Goal: Task Accomplishment & Management: Complete application form

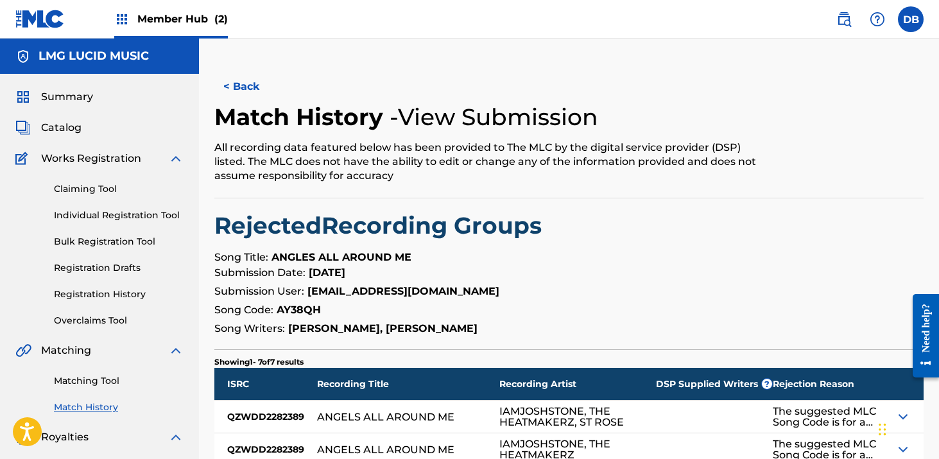
click at [214, 27] on div "Member Hub (2)" at bounding box center [171, 19] width 114 height 38
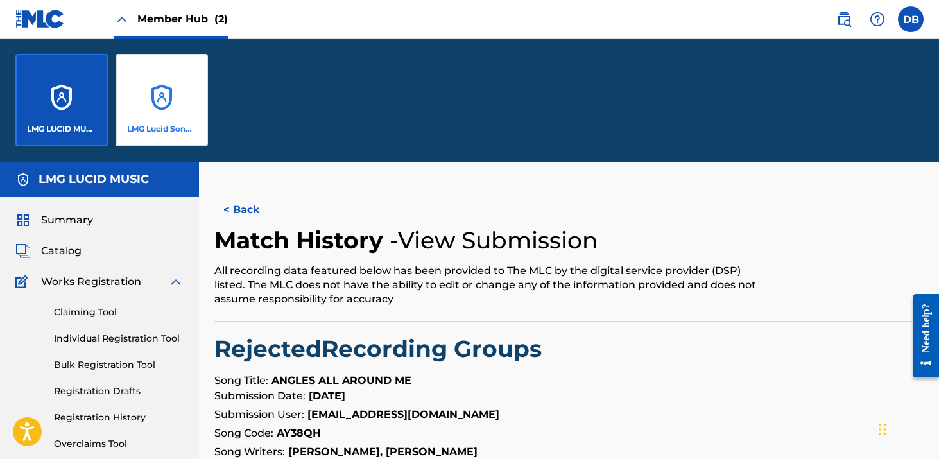
click at [190, 105] on div "LMG Lucid Songs (ASCAP)" at bounding box center [162, 100] width 92 height 92
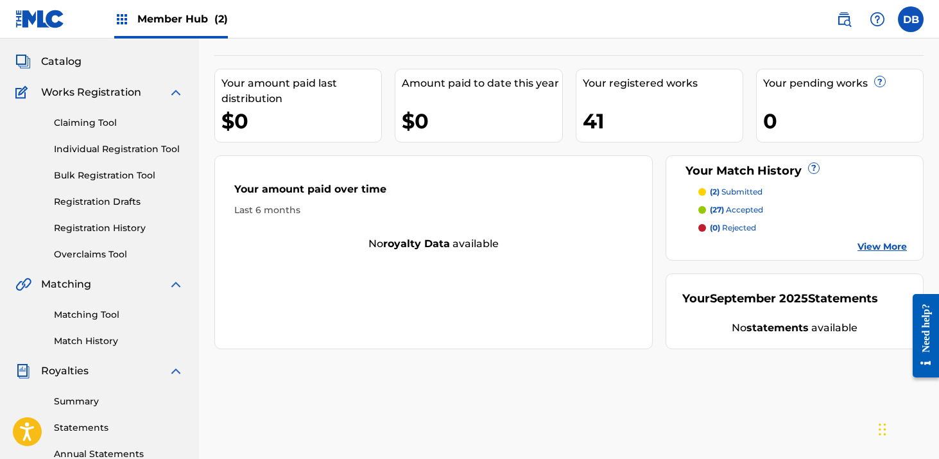
scroll to position [69, 0]
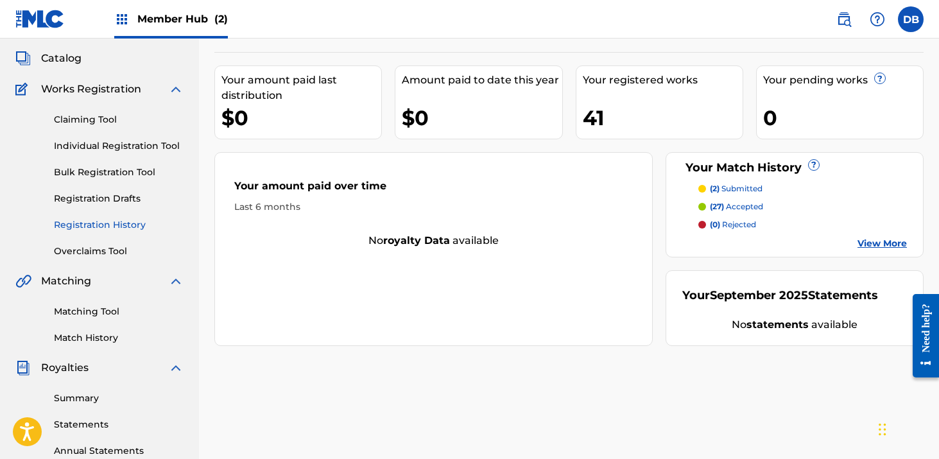
click at [121, 230] on link "Registration History" at bounding box center [119, 224] width 130 height 13
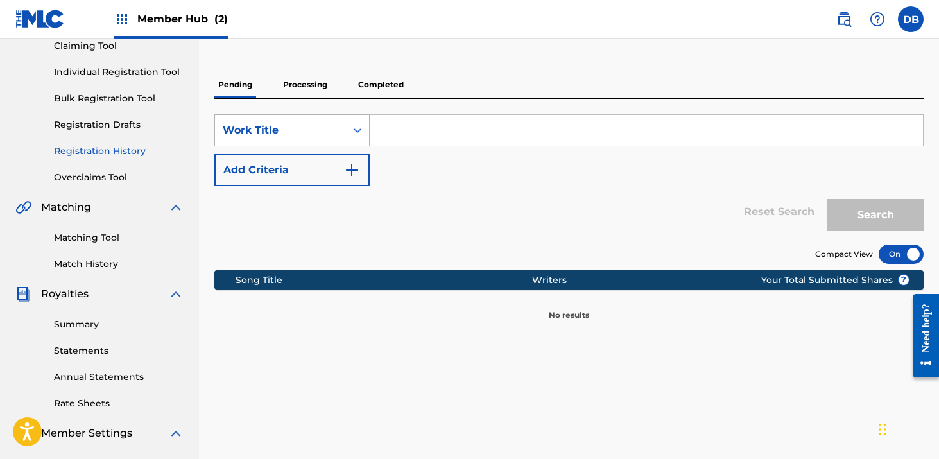
scroll to position [141, 0]
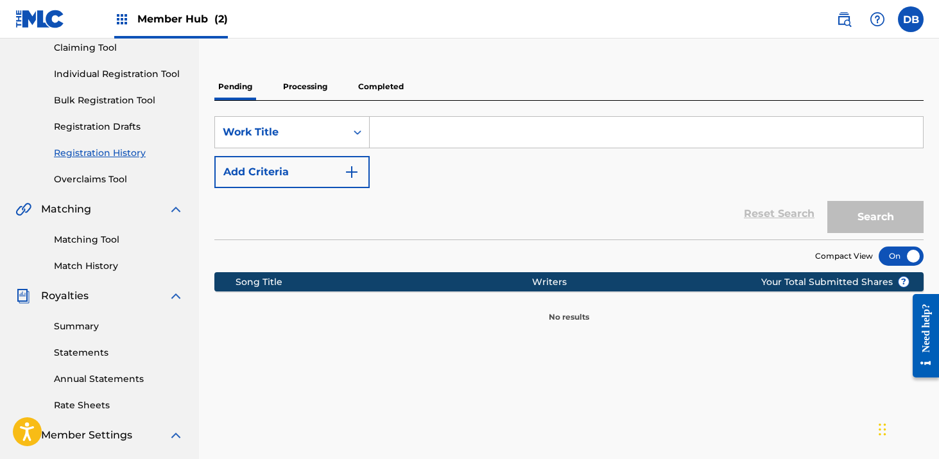
click at [302, 85] on p "Processing" at bounding box center [305, 86] width 52 height 27
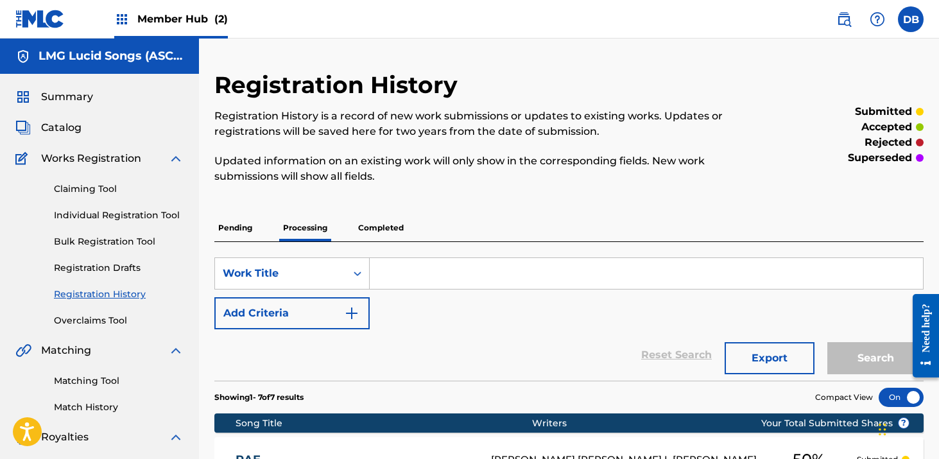
click at [186, 24] on span "Member Hub (2)" at bounding box center [182, 19] width 91 height 15
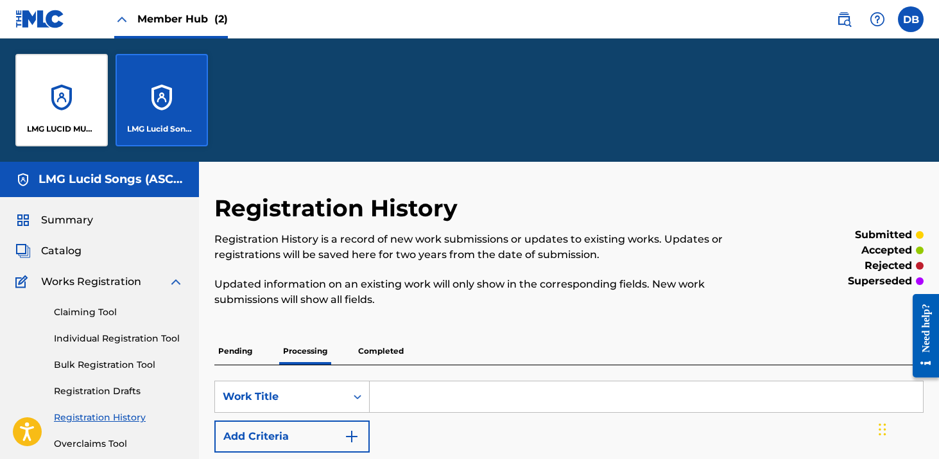
click at [177, 103] on div "LMG Lucid Songs (ASCAP)" at bounding box center [162, 100] width 92 height 92
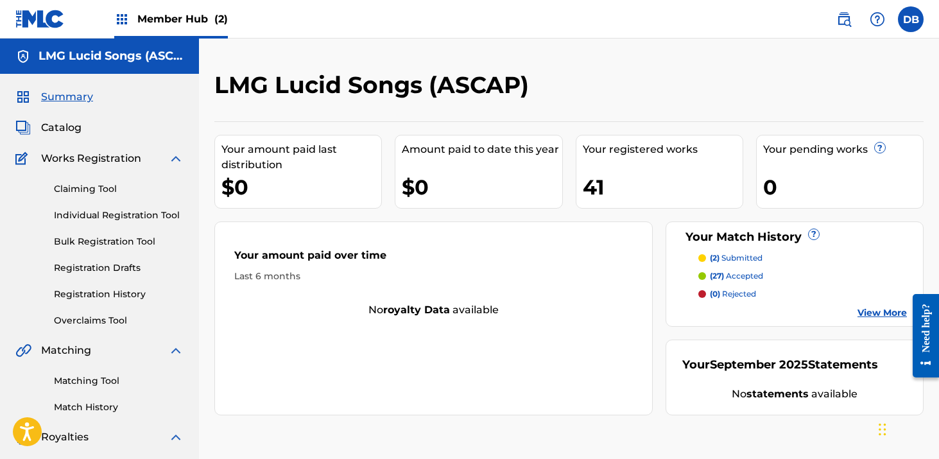
click at [155, 19] on span "Member Hub (2)" at bounding box center [182, 19] width 91 height 15
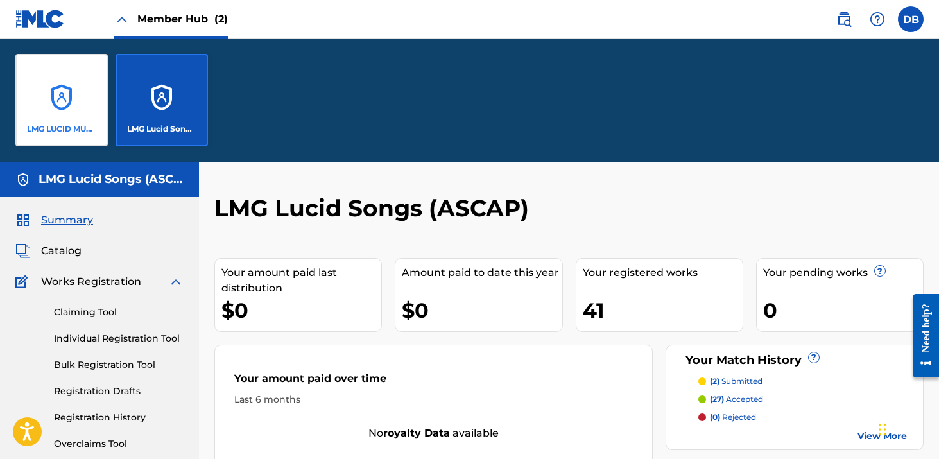
click at [73, 71] on div "LMG LUCID MUSIC" at bounding box center [61, 100] width 92 height 92
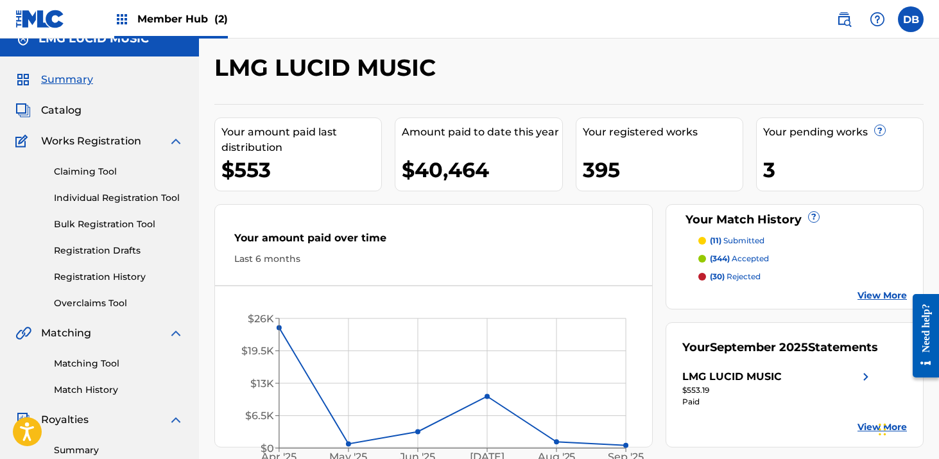
scroll to position [30, 0]
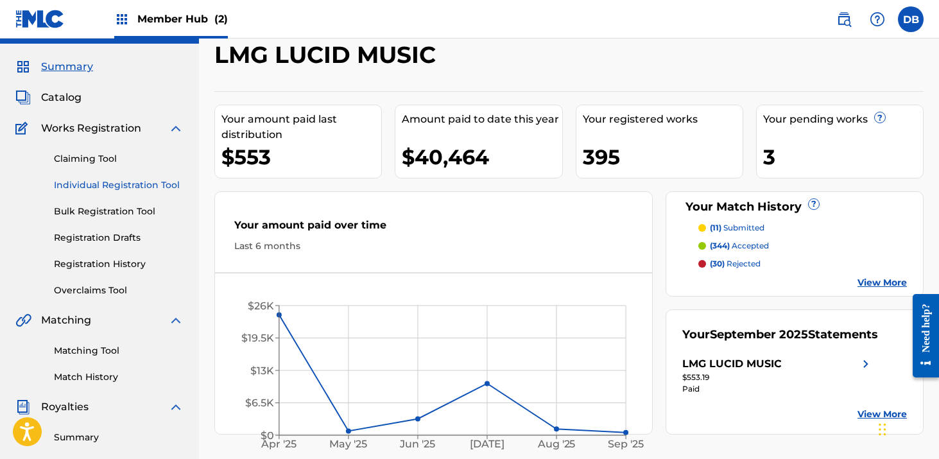
click at [146, 187] on link "Individual Registration Tool" at bounding box center [119, 184] width 130 height 13
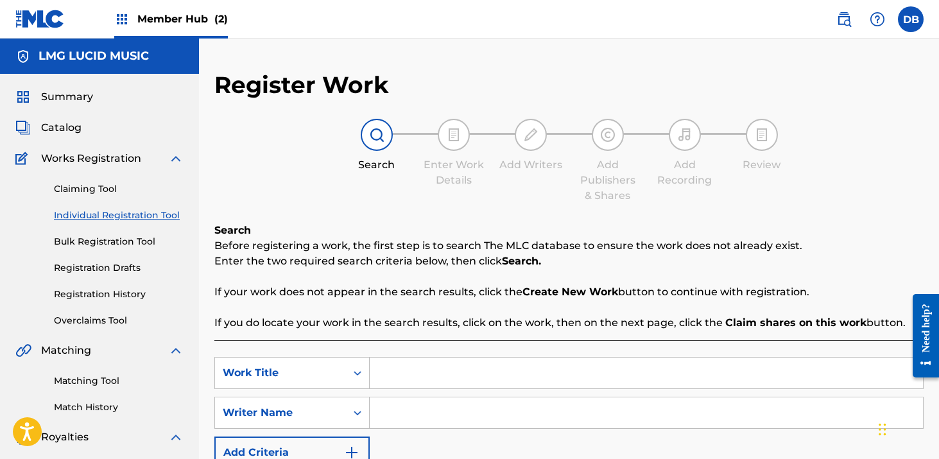
click at [442, 381] on input "Search Form" at bounding box center [646, 373] width 553 height 31
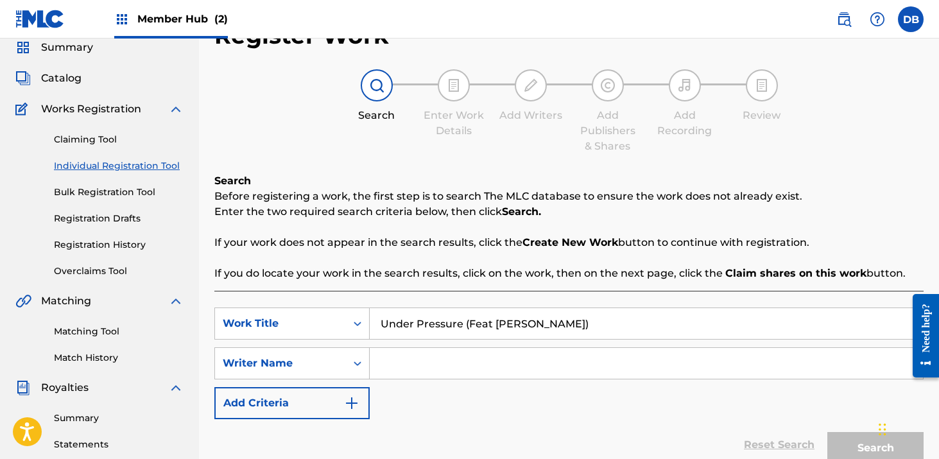
scroll to position [105, 0]
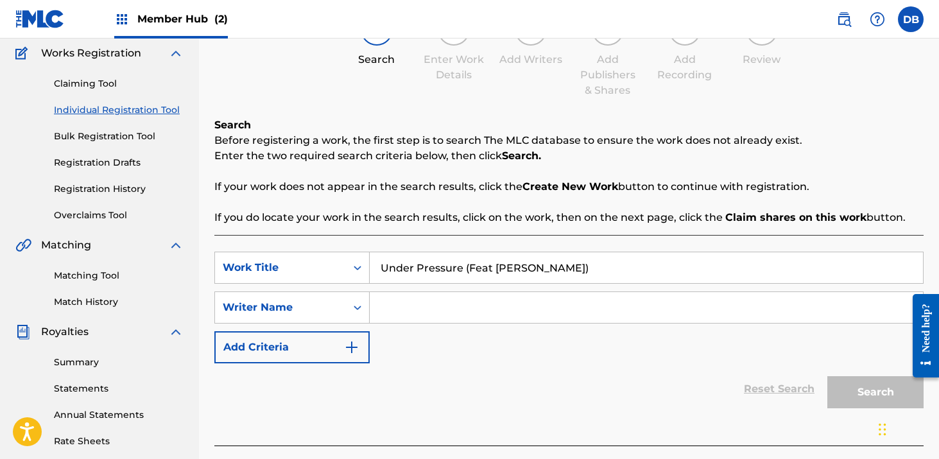
type input "Under Pressure (Feat [PERSON_NAME])"
click at [449, 308] on input "Search Form" at bounding box center [646, 307] width 553 height 31
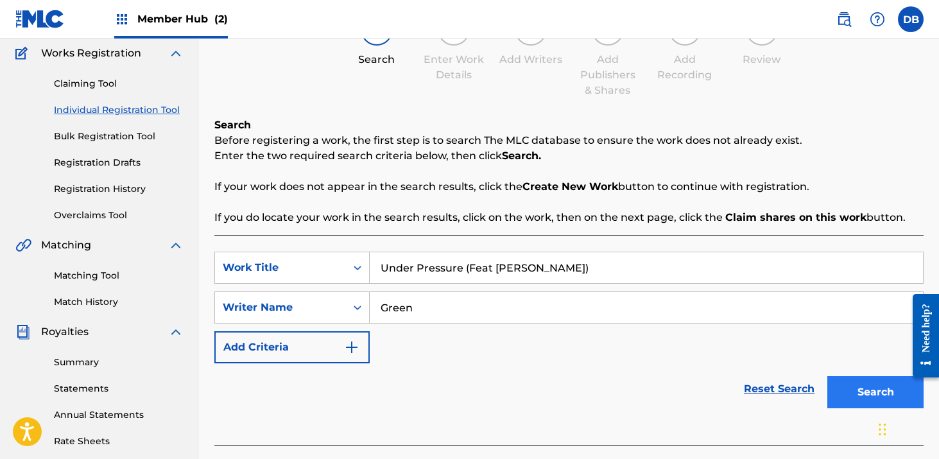
type input "Green"
click at [863, 390] on button "Search" at bounding box center [875, 392] width 96 height 32
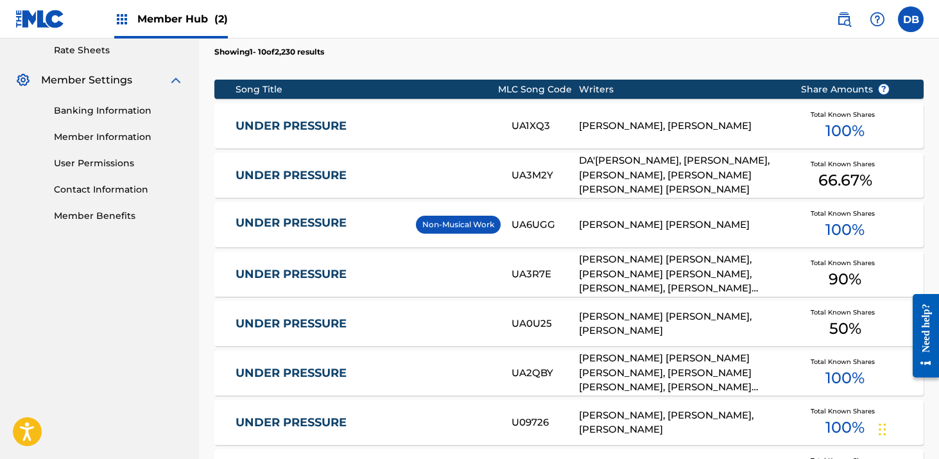
scroll to position [498, 0]
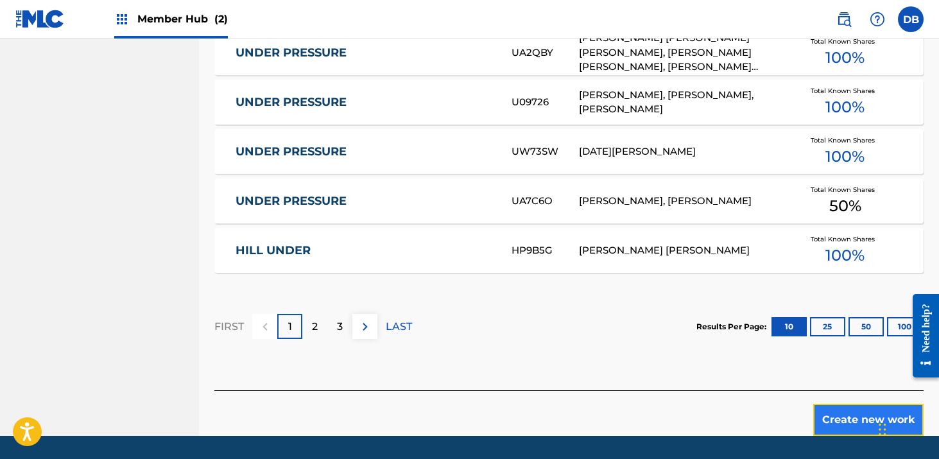
click at [862, 429] on button "Create new work" at bounding box center [868, 420] width 110 height 32
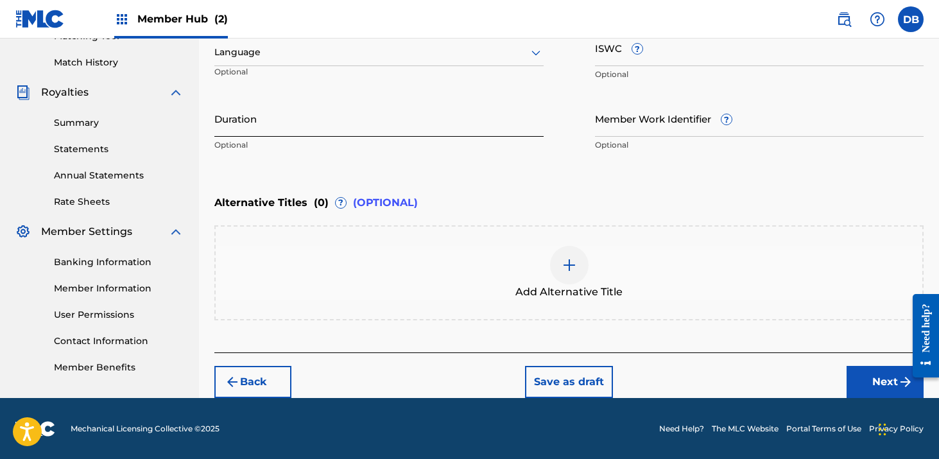
click at [299, 127] on input "Duration" at bounding box center [378, 118] width 329 height 37
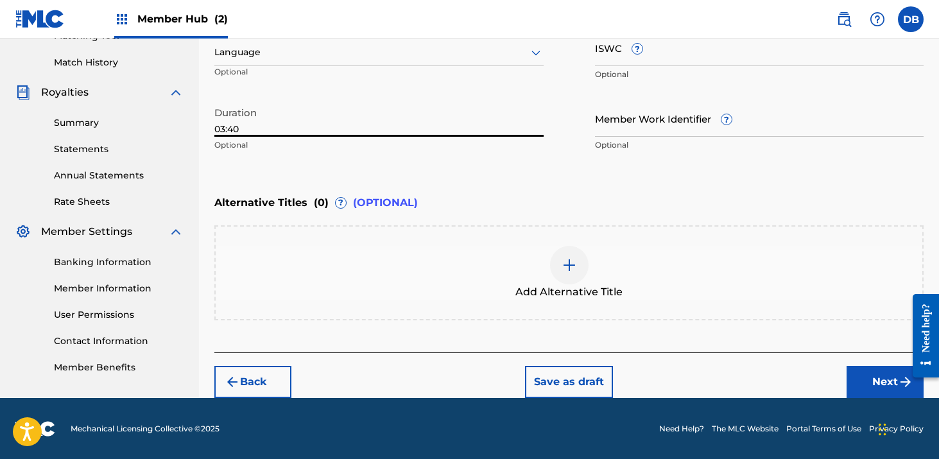
type input "03:40"
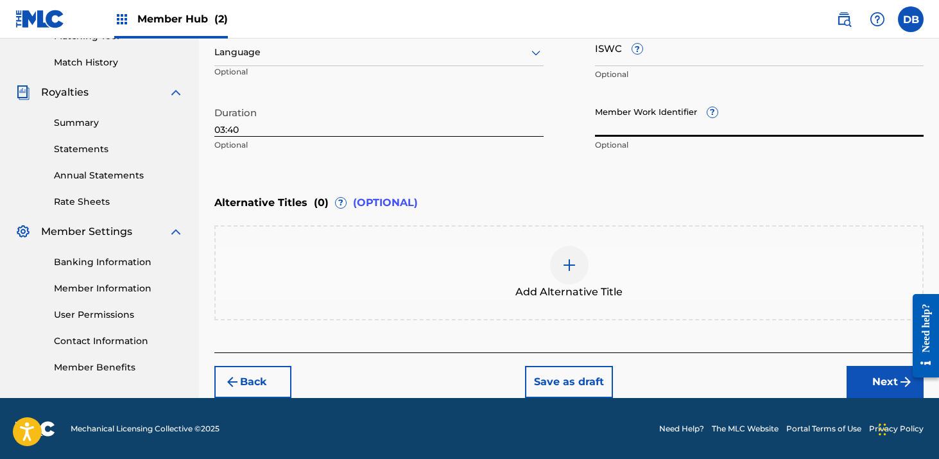
scroll to position [181, 0]
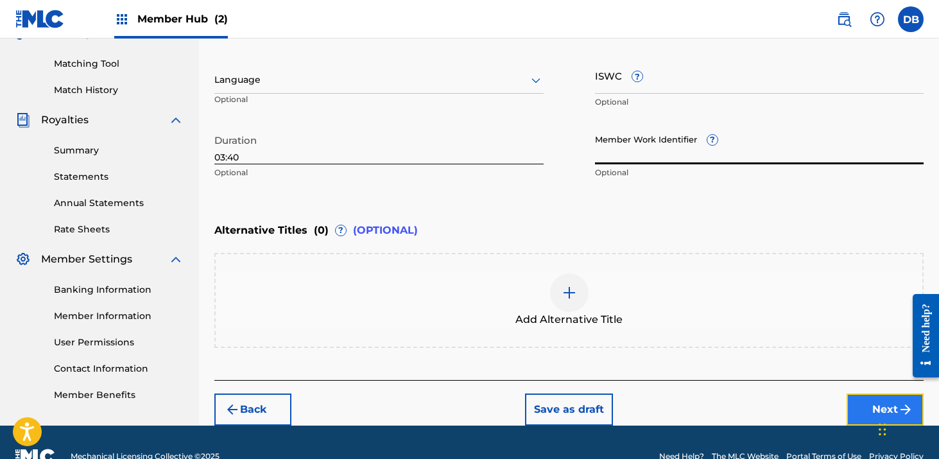
click at [872, 407] on button "Next" at bounding box center [885, 409] width 77 height 32
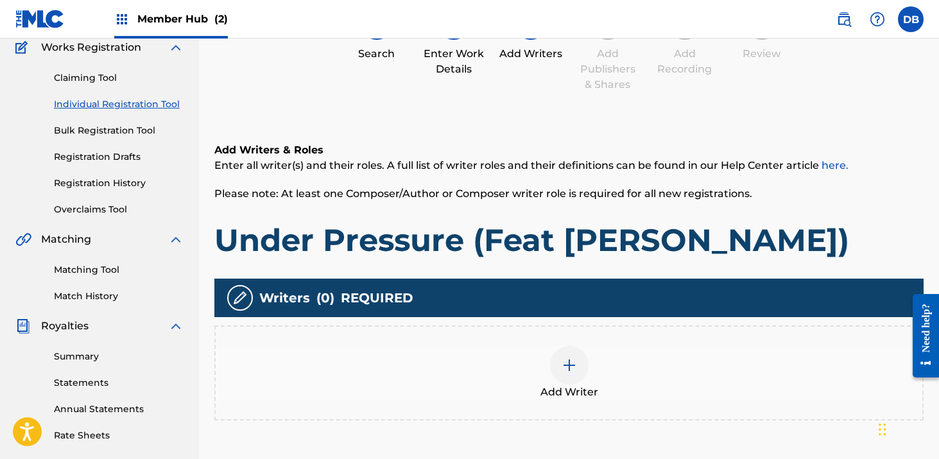
scroll to position [144, 0]
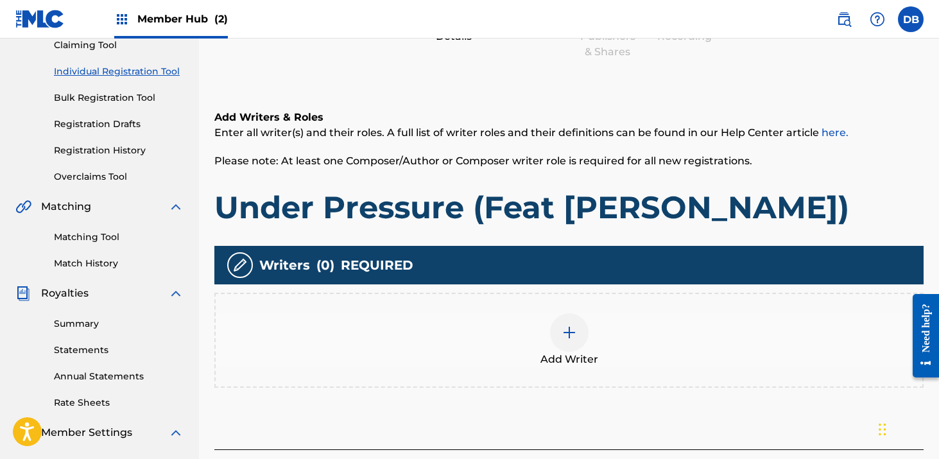
click at [569, 329] on img at bounding box center [569, 332] width 15 height 15
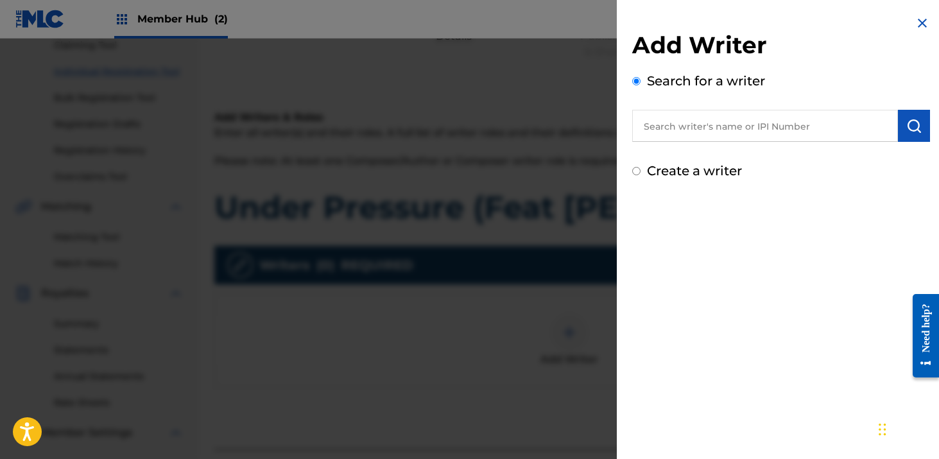
click at [680, 136] on input "text" at bounding box center [765, 126] width 266 height 32
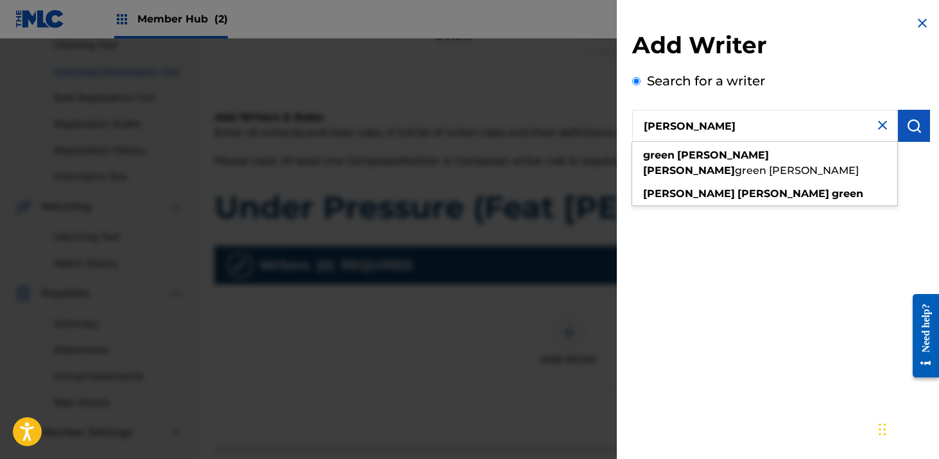
type input "[PERSON_NAME]"
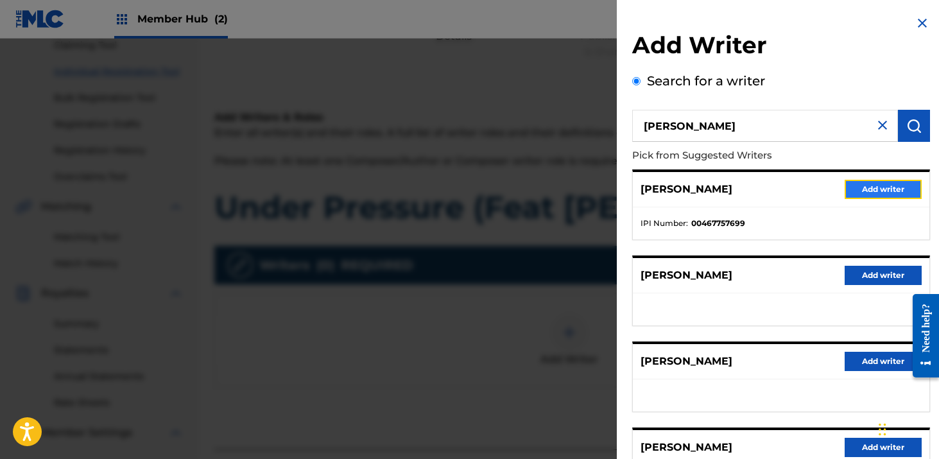
click at [870, 191] on button "Add writer" at bounding box center [883, 189] width 77 height 19
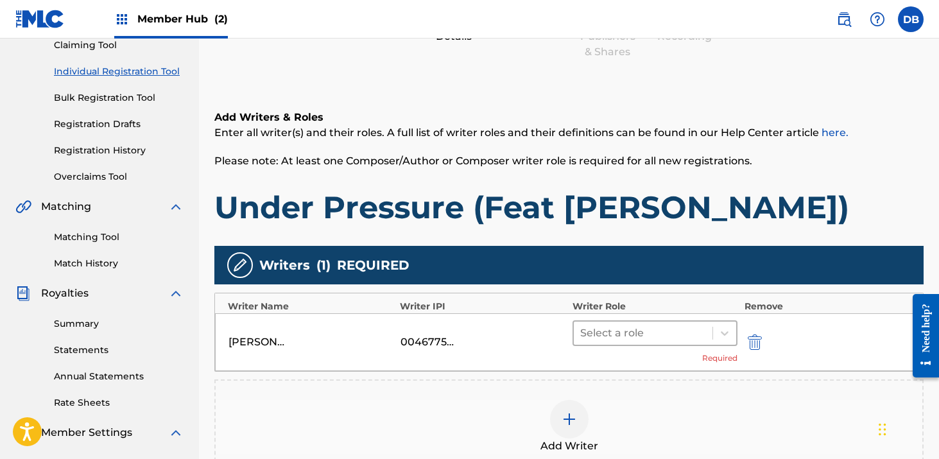
click at [659, 345] on div "Select a role" at bounding box center [656, 333] width 166 height 26
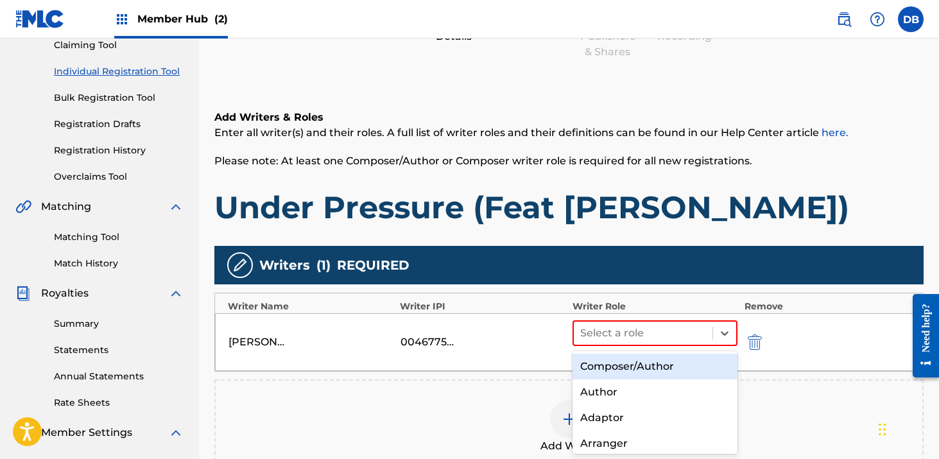
click at [652, 362] on div "Composer/Author" at bounding box center [656, 367] width 166 height 26
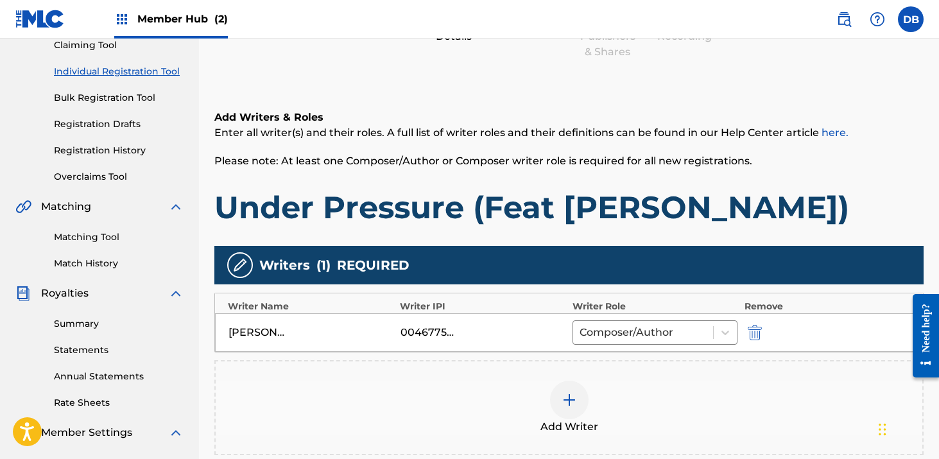
click at [580, 406] on div at bounding box center [569, 400] width 39 height 39
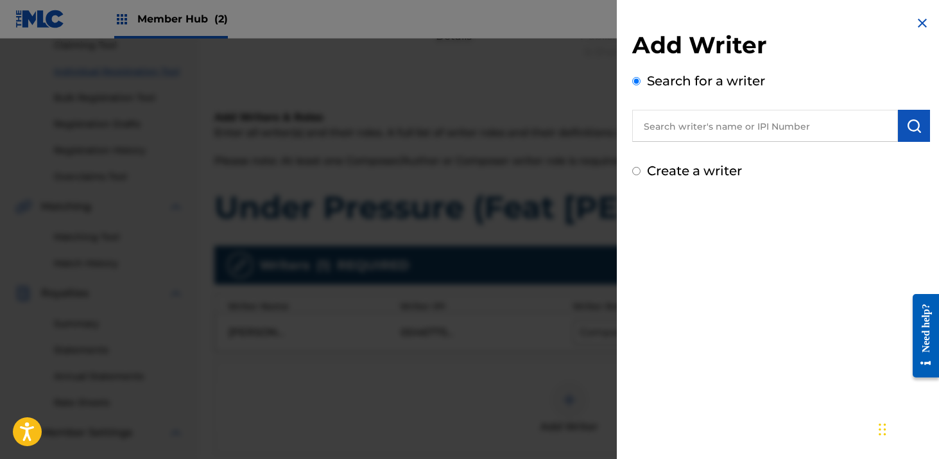
click at [654, 131] on input "text" at bounding box center [765, 126] width 266 height 32
paste input "[PERSON_NAME] [PERSON_NAME],"
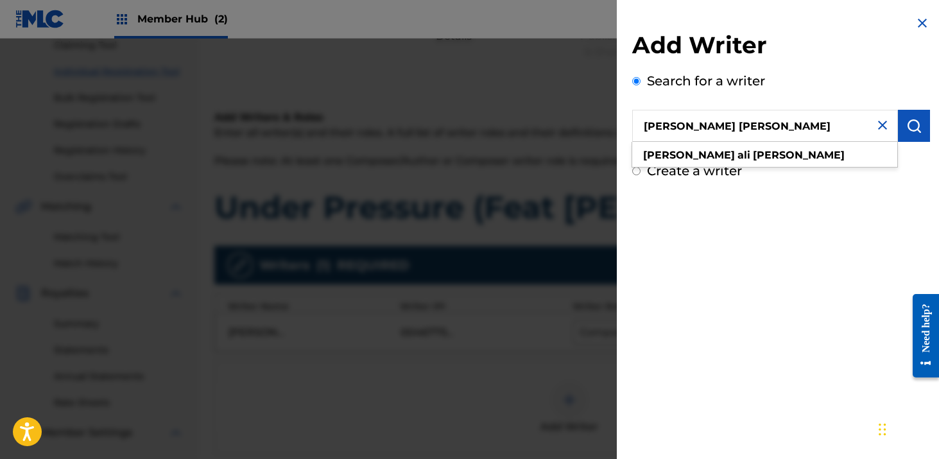
type input "[PERSON_NAME] [PERSON_NAME]"
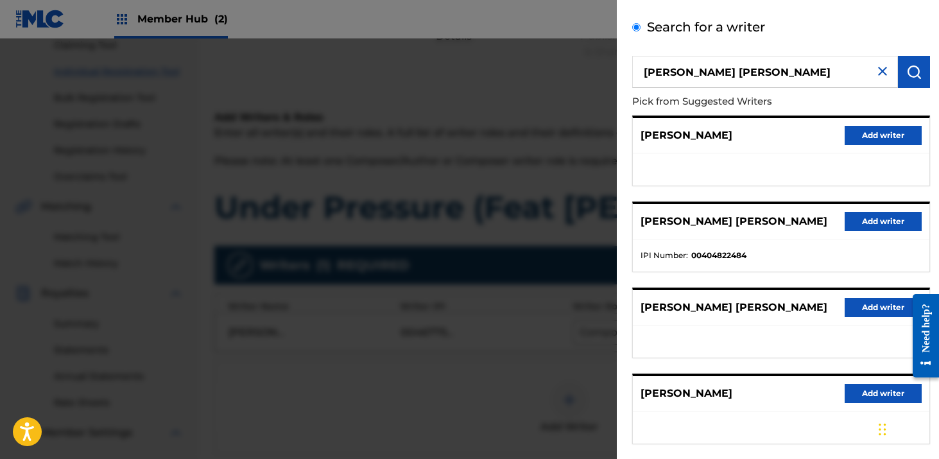
scroll to position [80, 0]
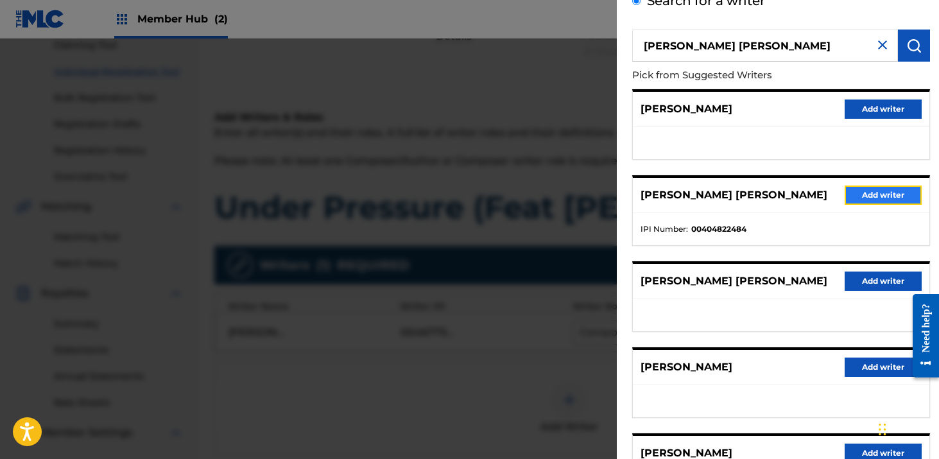
click at [848, 198] on button "Add writer" at bounding box center [883, 195] width 77 height 19
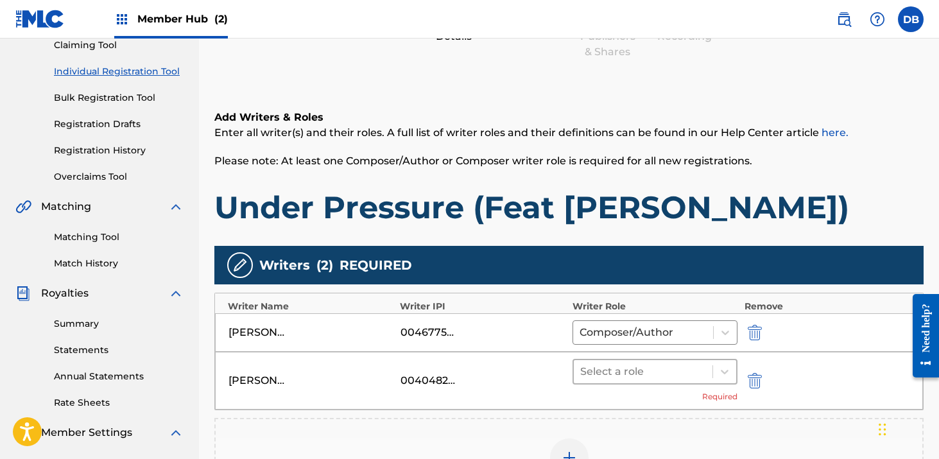
click at [613, 372] on div at bounding box center [643, 372] width 126 height 18
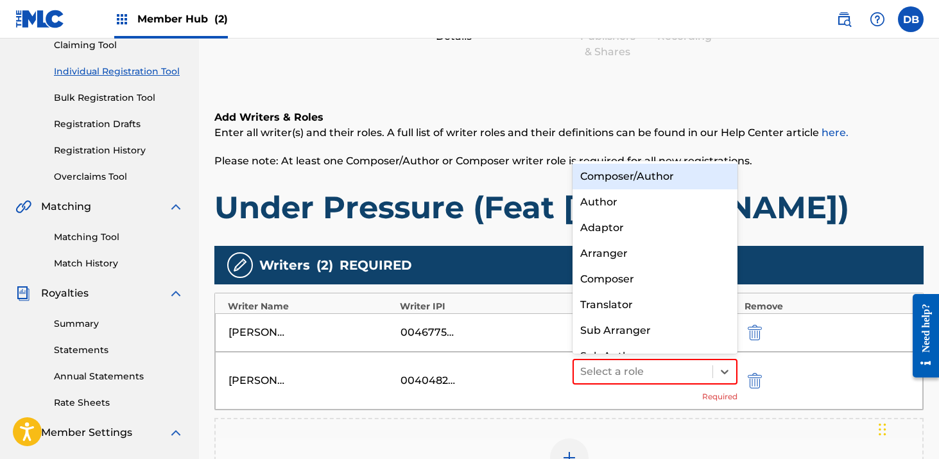
click at [619, 168] on div "Composer/Author" at bounding box center [656, 177] width 166 height 26
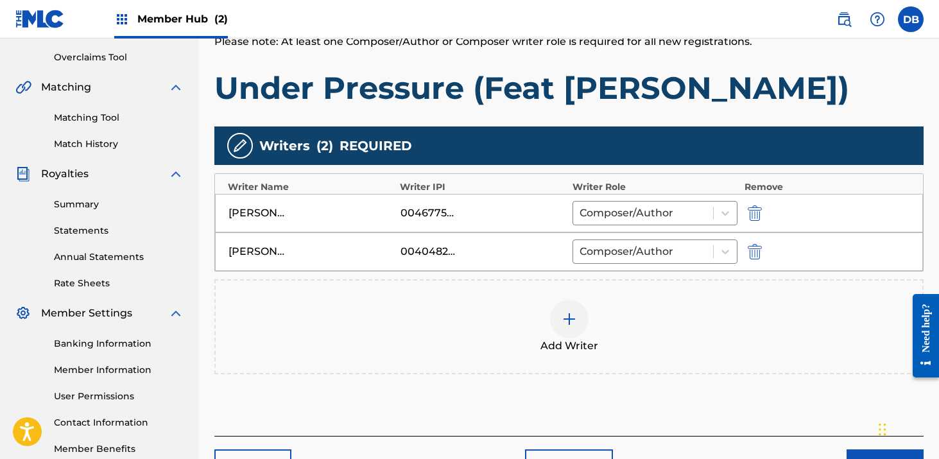
scroll to position [291, 0]
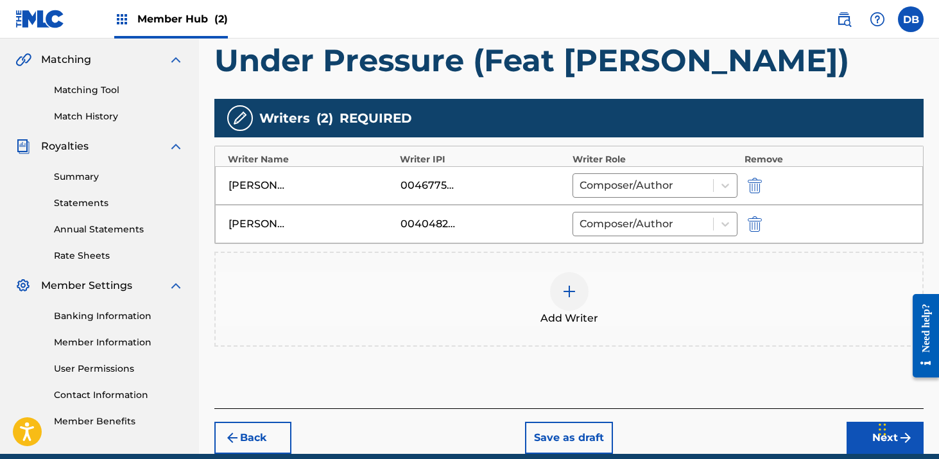
click at [571, 297] on img at bounding box center [569, 291] width 15 height 15
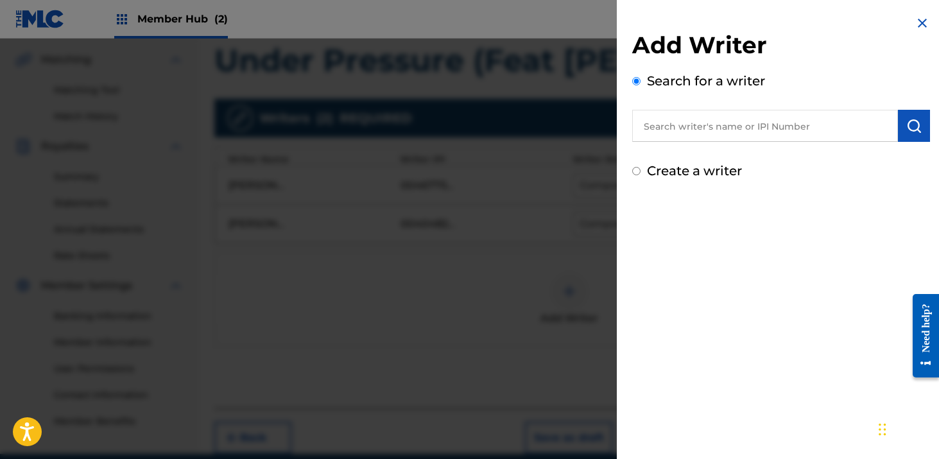
click at [683, 132] on input "text" at bounding box center [765, 126] width 266 height 32
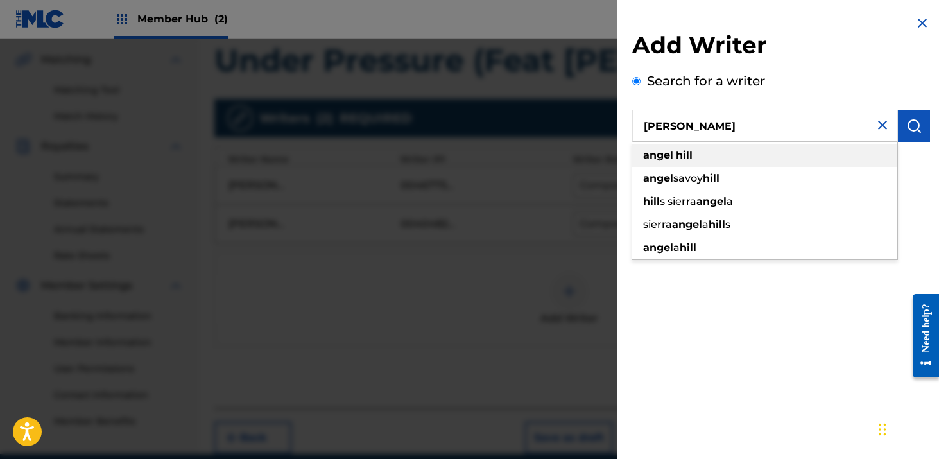
click at [736, 160] on div "[PERSON_NAME]" at bounding box center [764, 155] width 265 height 23
type input "[PERSON_NAME]"
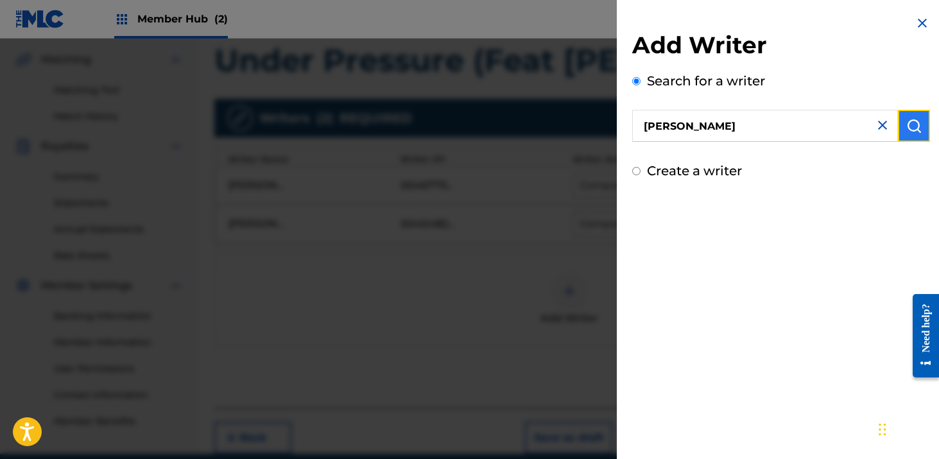
click at [898, 134] on button "submit" at bounding box center [914, 126] width 32 height 32
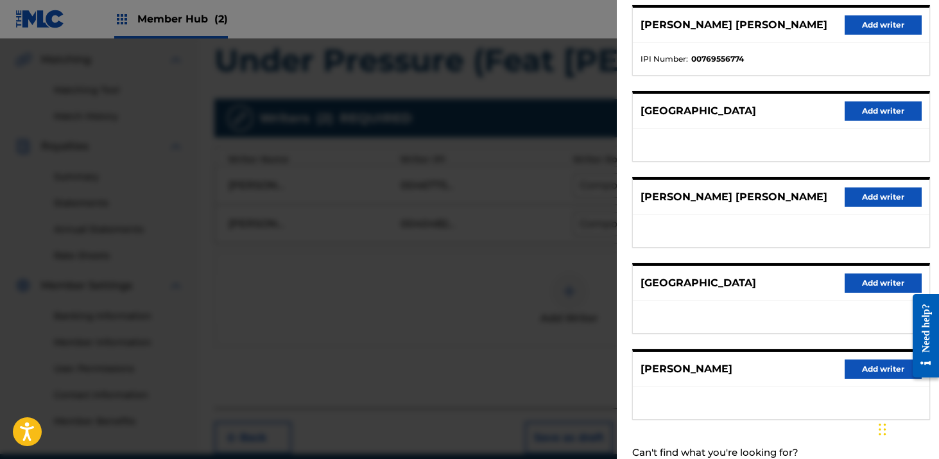
scroll to position [206, 0]
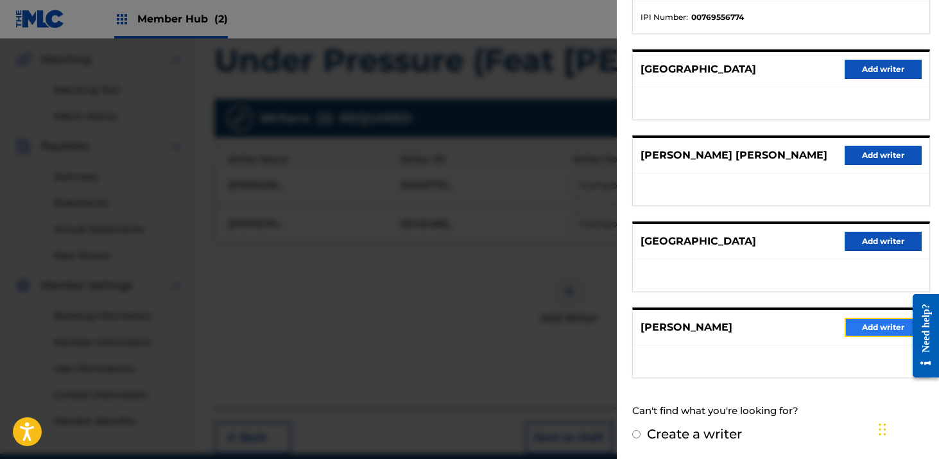
click at [885, 329] on button "Add writer" at bounding box center [883, 327] width 77 height 19
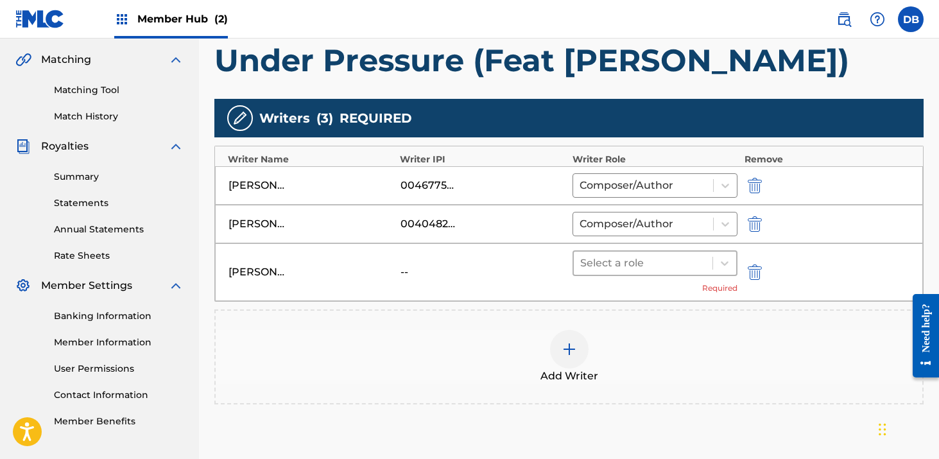
click at [611, 260] on div at bounding box center [643, 263] width 126 height 18
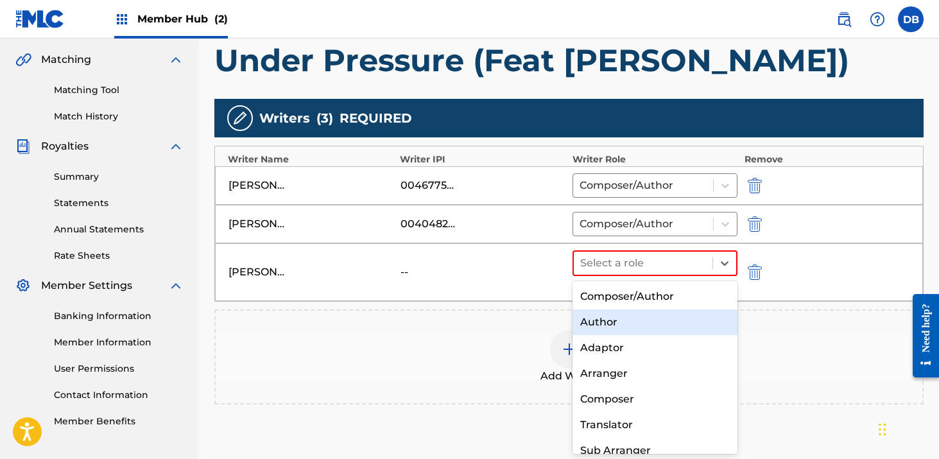
click at [608, 318] on div "Author" at bounding box center [656, 322] width 166 height 26
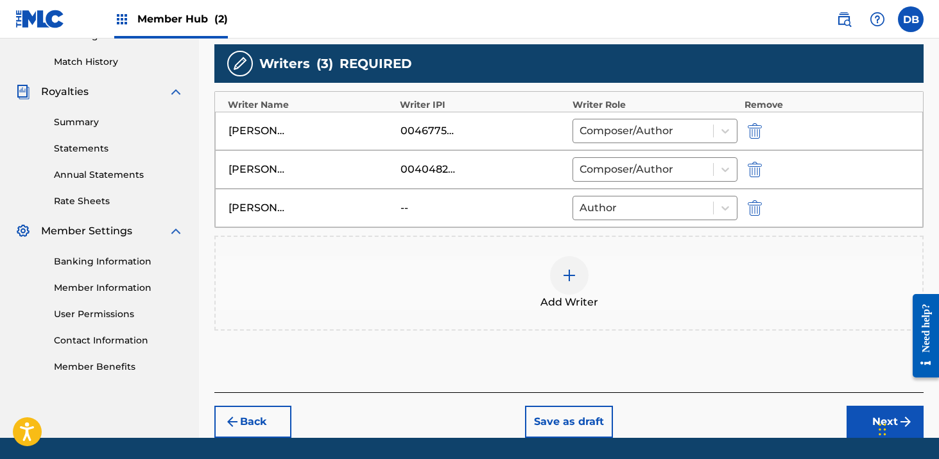
scroll to position [386, 0]
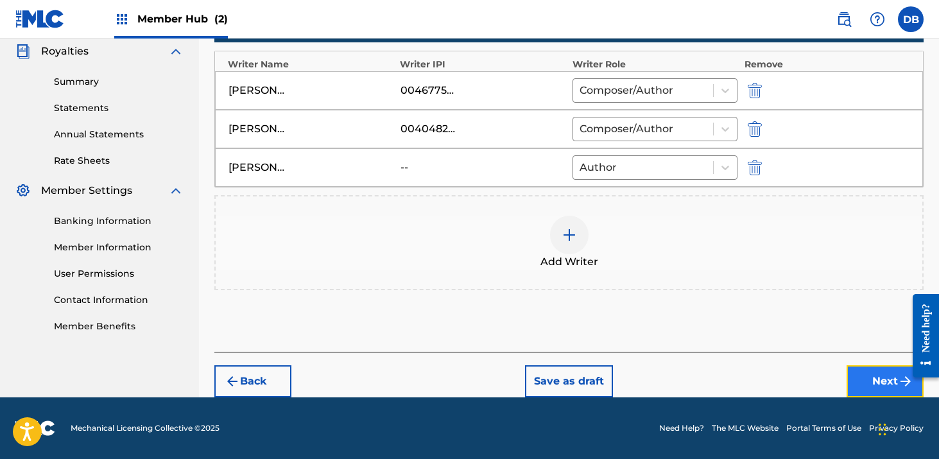
click at [887, 386] on button "Next" at bounding box center [885, 381] width 77 height 32
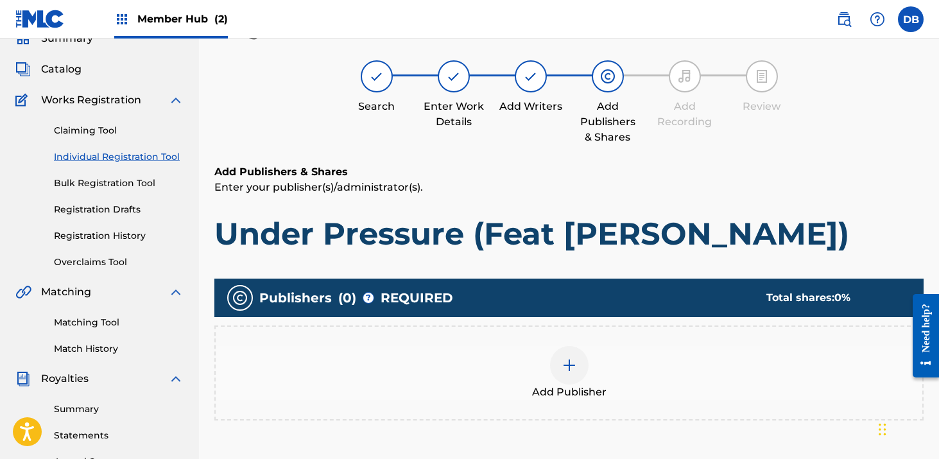
scroll to position [58, 0]
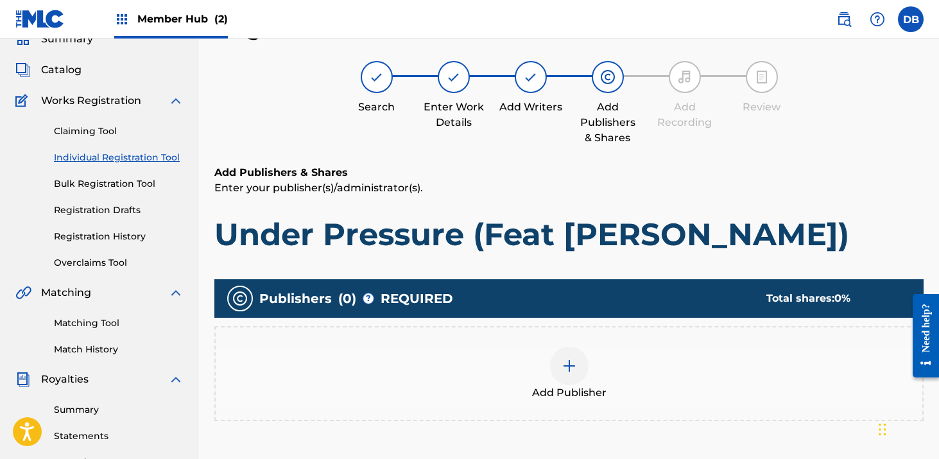
click at [574, 360] on img at bounding box center [569, 365] width 15 height 15
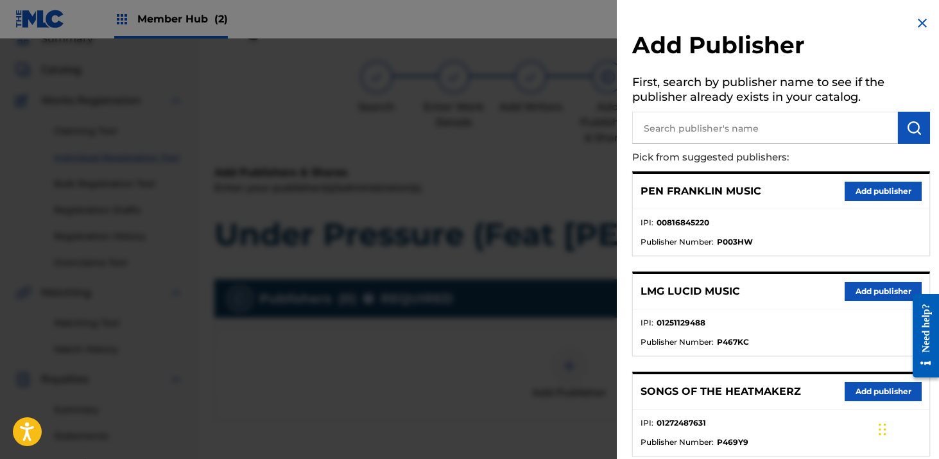
click at [851, 381] on div "SONGS OF THE HEATMAKERZ Add publisher" at bounding box center [781, 391] width 297 height 35
click at [854, 390] on button "Add publisher" at bounding box center [883, 391] width 77 height 19
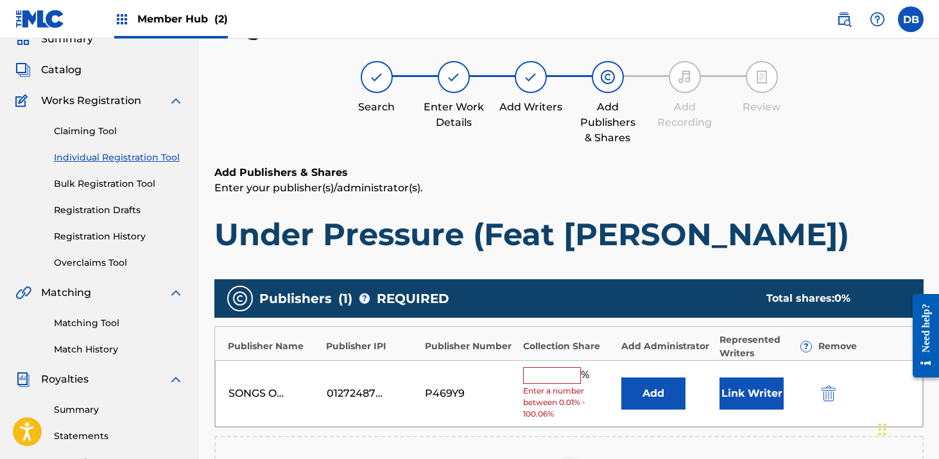
click at [557, 375] on input "text" at bounding box center [552, 375] width 58 height 17
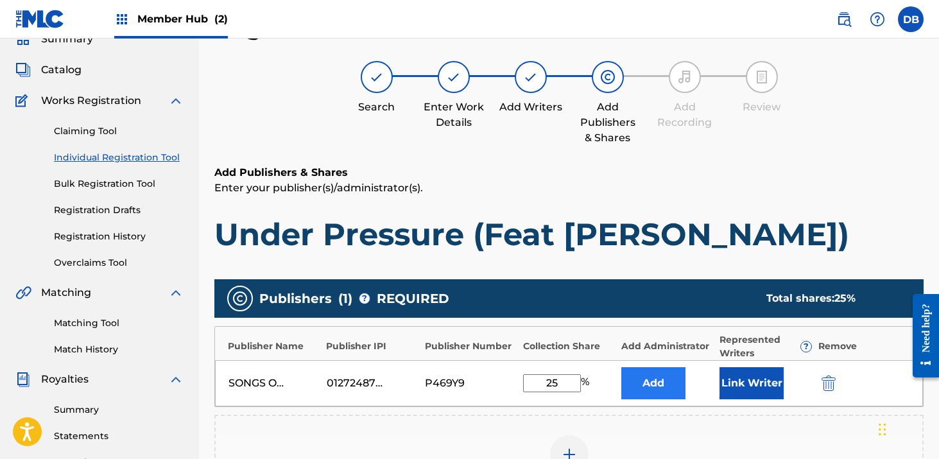
type input "25"
click at [651, 379] on button "Add" at bounding box center [653, 383] width 64 height 32
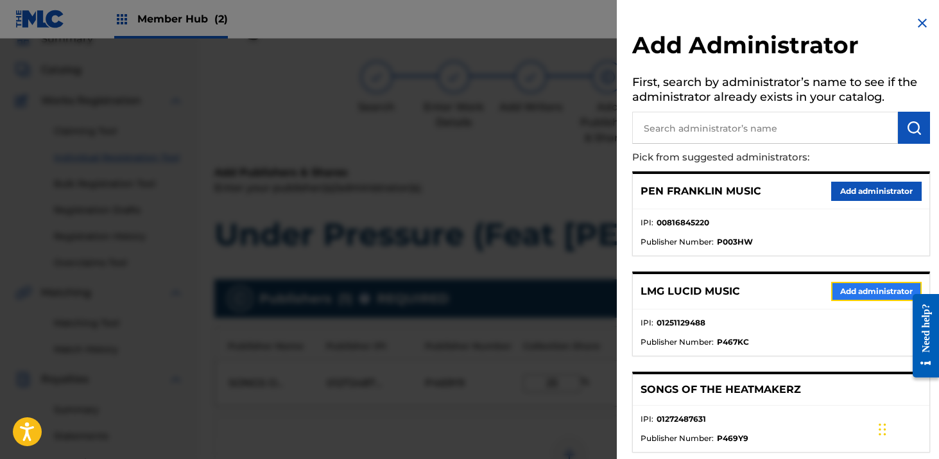
click at [847, 284] on button "Add administrator" at bounding box center [876, 291] width 91 height 19
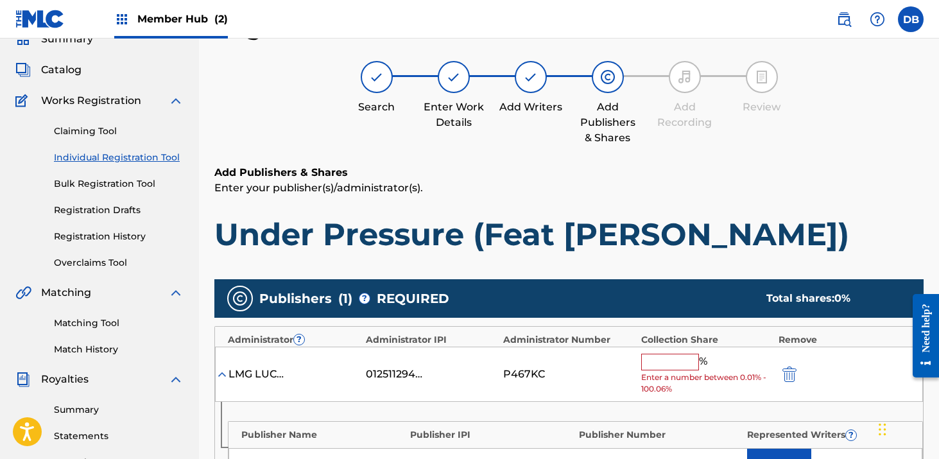
scroll to position [105, 0]
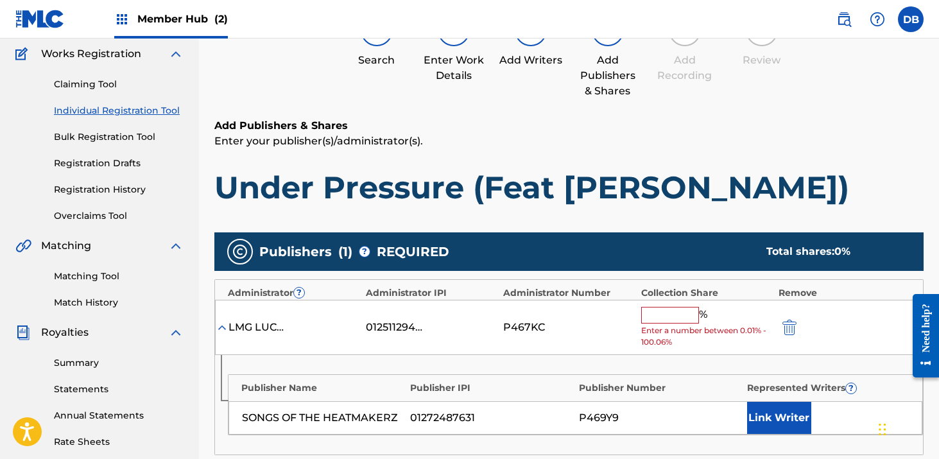
click at [677, 319] on input "text" at bounding box center [670, 315] width 58 height 17
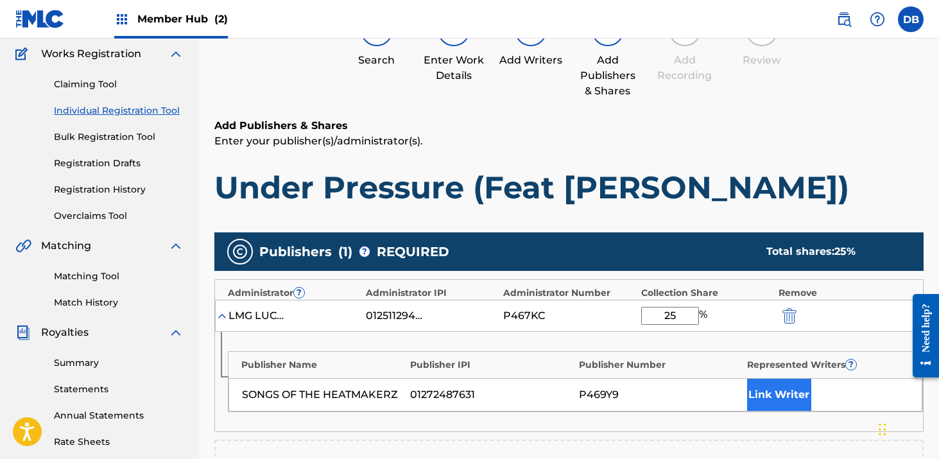
type input "25"
click at [786, 394] on button "Link Writer" at bounding box center [779, 395] width 64 height 32
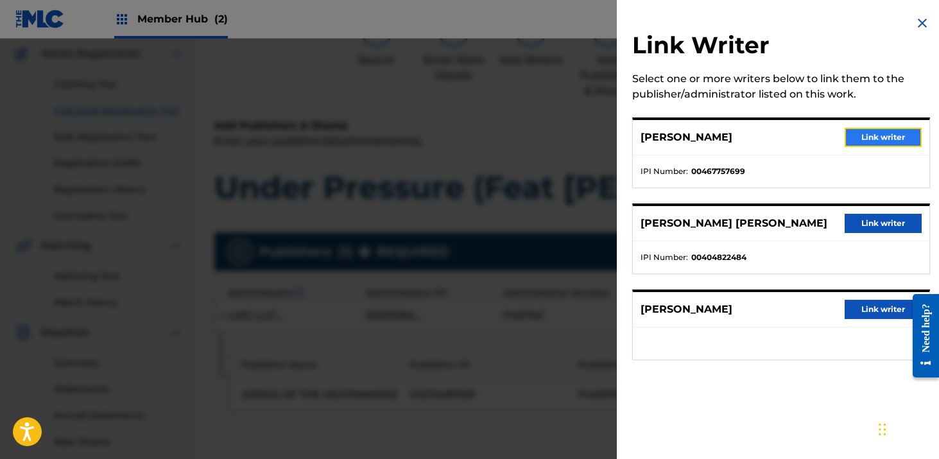
click at [873, 136] on button "Link writer" at bounding box center [883, 137] width 77 height 19
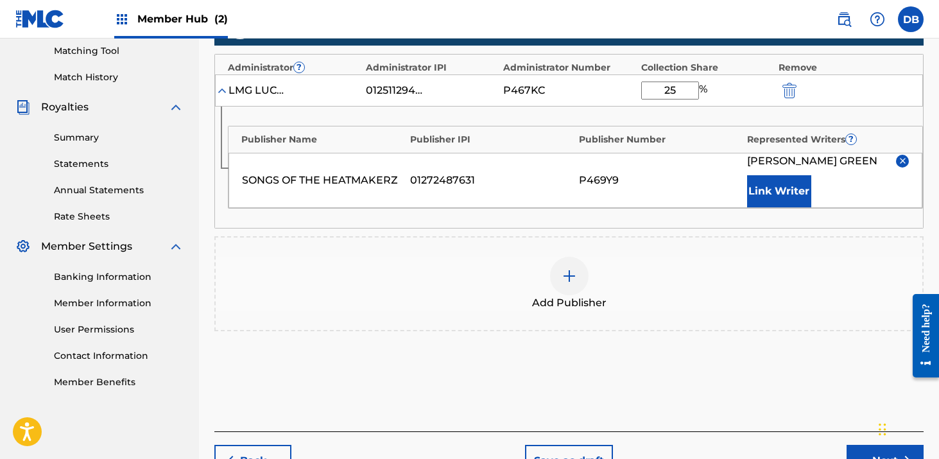
scroll to position [356, 0]
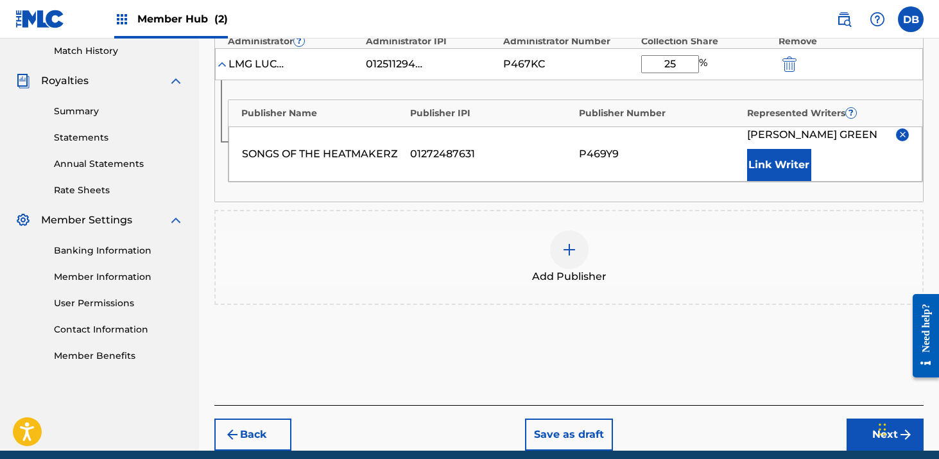
click at [582, 252] on div at bounding box center [569, 249] width 39 height 39
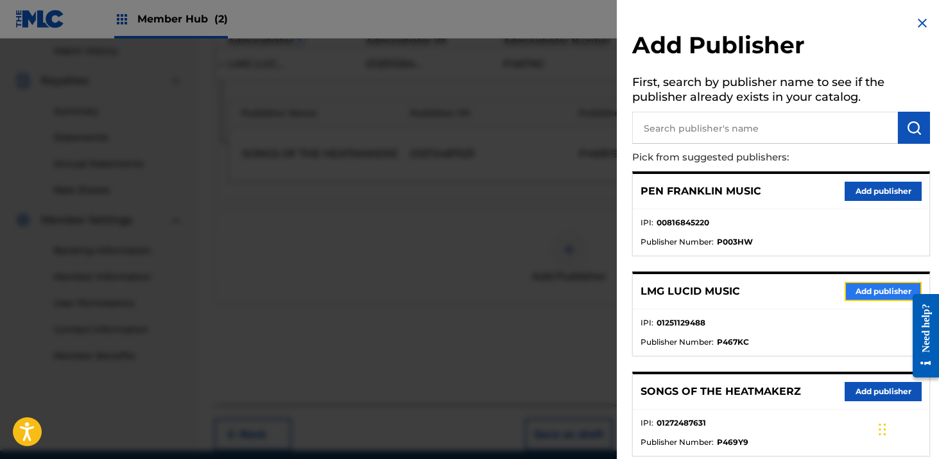
click at [856, 291] on button "Add publisher" at bounding box center [883, 291] width 77 height 19
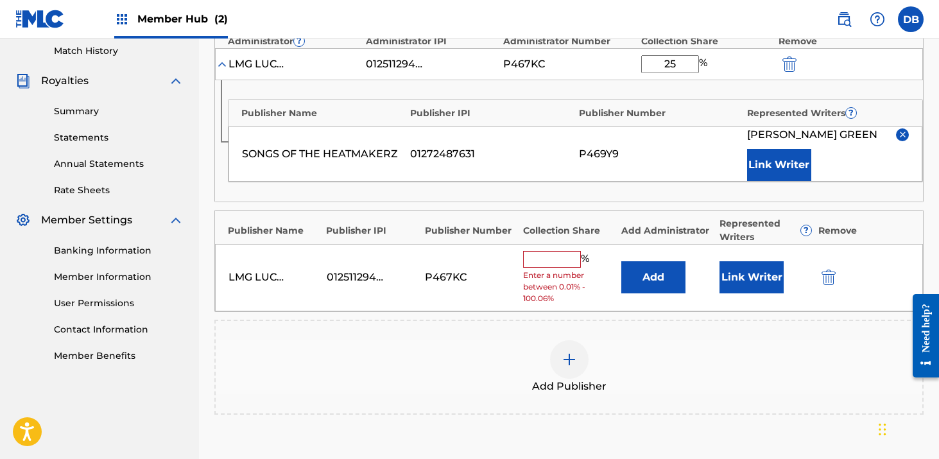
click at [564, 251] on input "text" at bounding box center [552, 259] width 58 height 17
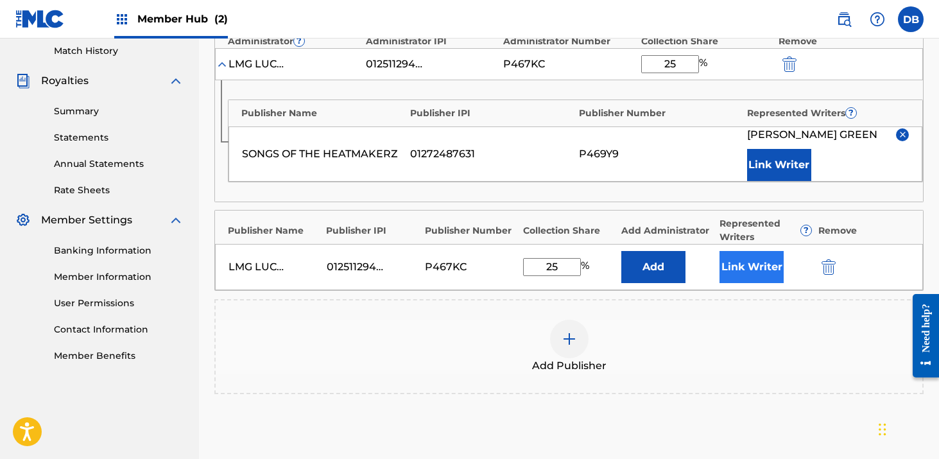
type input "25"
click at [740, 263] on button "Link Writer" at bounding box center [752, 267] width 64 height 32
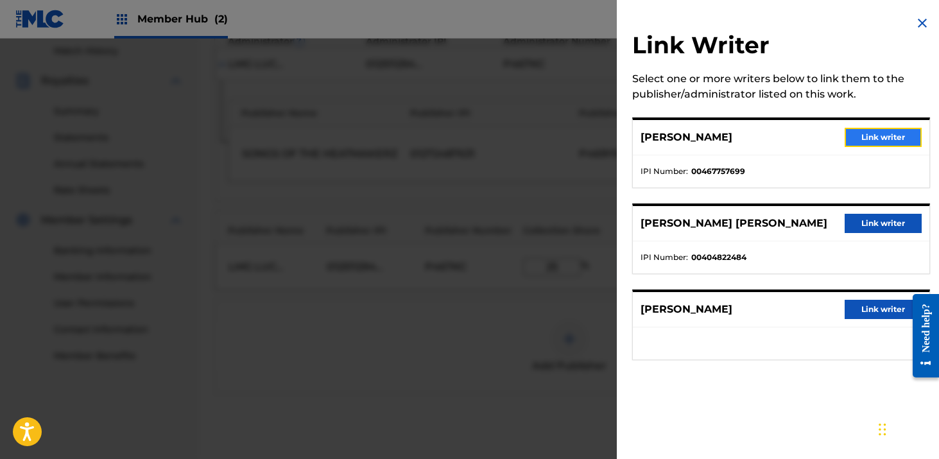
click at [864, 134] on button "Link writer" at bounding box center [883, 137] width 77 height 19
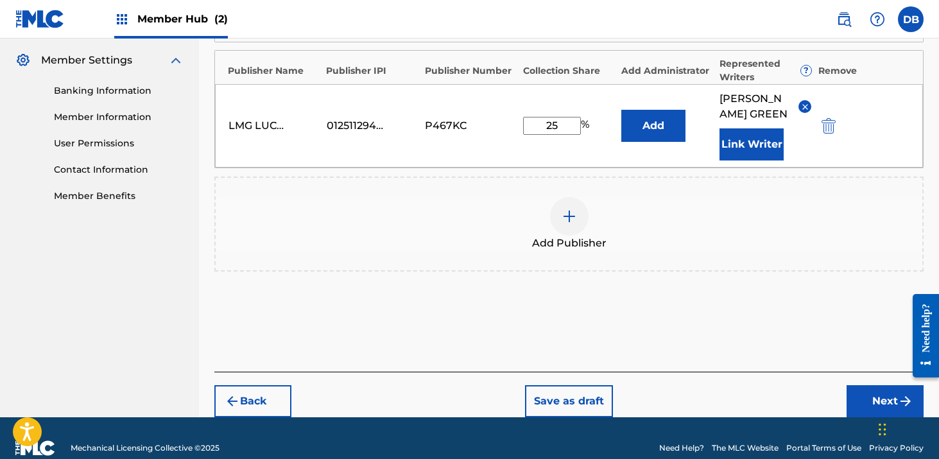
scroll to position [551, 0]
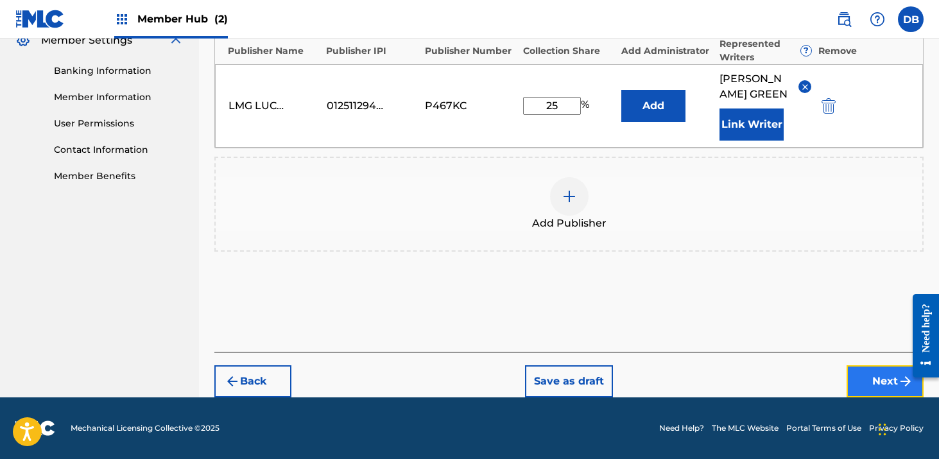
click at [865, 379] on button "Next" at bounding box center [885, 381] width 77 height 32
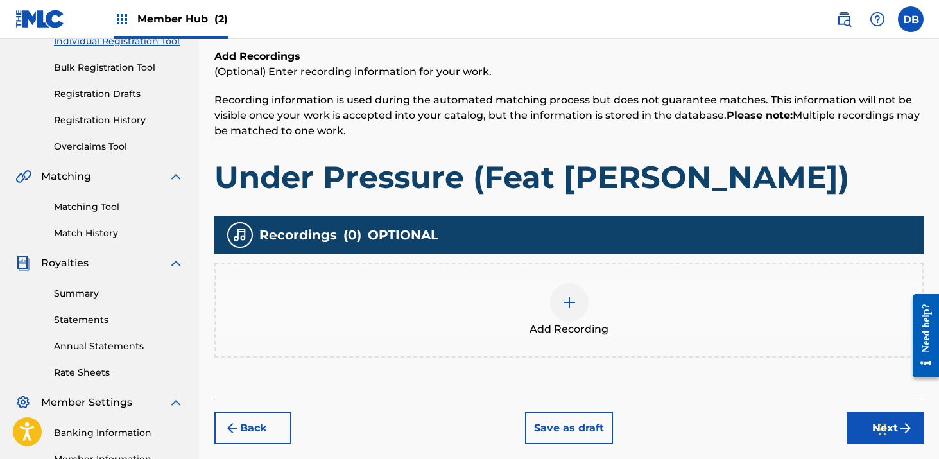
scroll to position [193, 0]
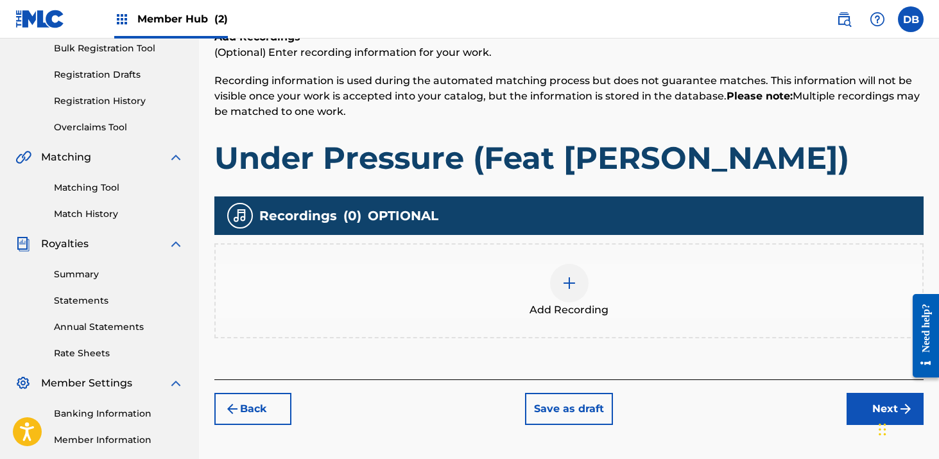
click at [573, 284] on img at bounding box center [569, 282] width 15 height 15
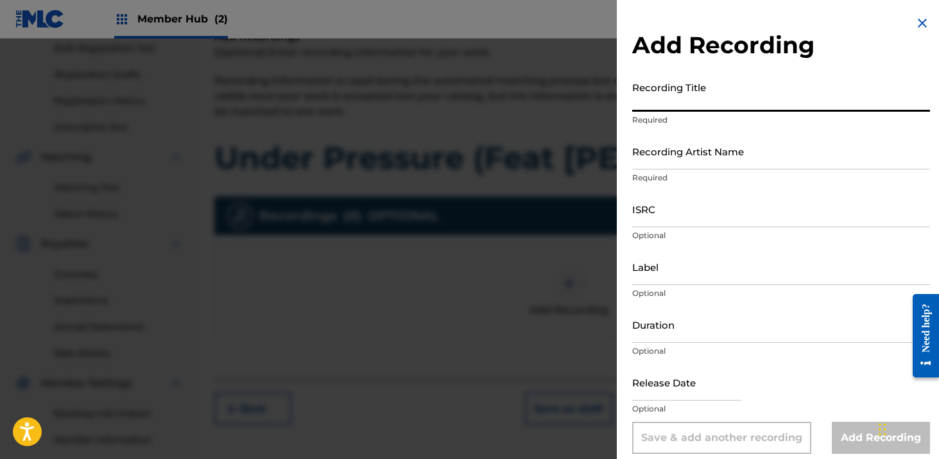
click at [681, 91] on input "Recording Title" at bounding box center [781, 93] width 298 height 37
type input "Under Pressure (Feat [PERSON_NAME])"
click at [732, 157] on input "Recording Artist Name" at bounding box center [781, 151] width 298 height 37
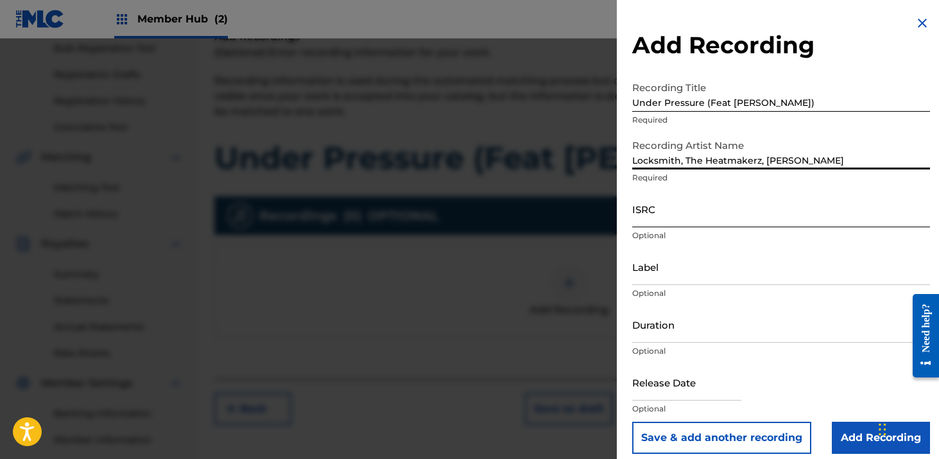
type input "Locksmith, The Heatmakerz, [PERSON_NAME]"
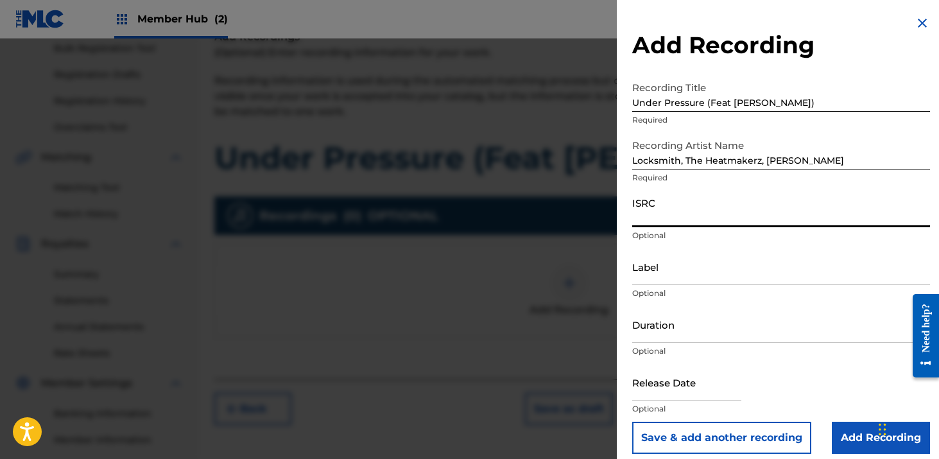
click at [689, 221] on input "ISRC" at bounding box center [781, 209] width 298 height 37
paste input "[PERSON_NAME] [PERSON_NAME],"
type input "[PERSON_NAME] [PERSON_NAME],"
paste input "USLD91776034"
type input "USLD91776034"
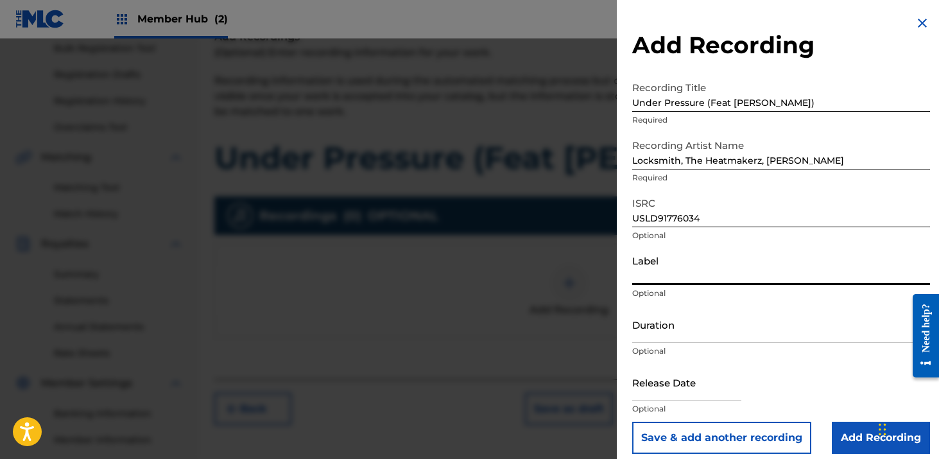
click at [656, 274] on input "Label" at bounding box center [781, 266] width 298 height 37
type input "Landmark Entertainment"
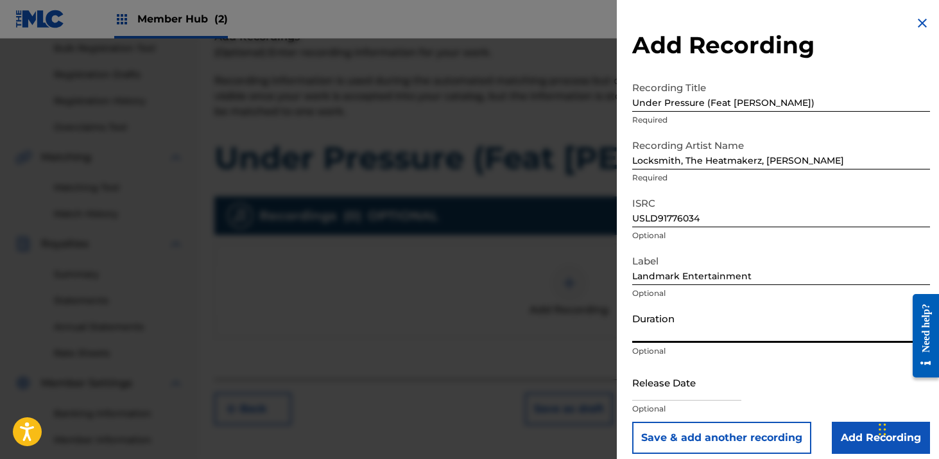
click at [686, 329] on input "Duration" at bounding box center [781, 324] width 298 height 37
type input "03:40"
click at [680, 386] on input "text" at bounding box center [686, 382] width 109 height 37
select select "8"
select select "2025"
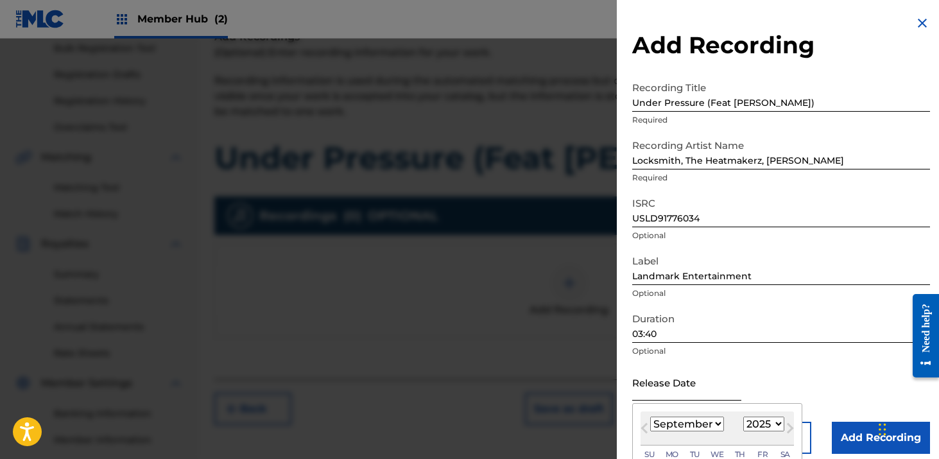
type input "[DATE]"
select select "2022"
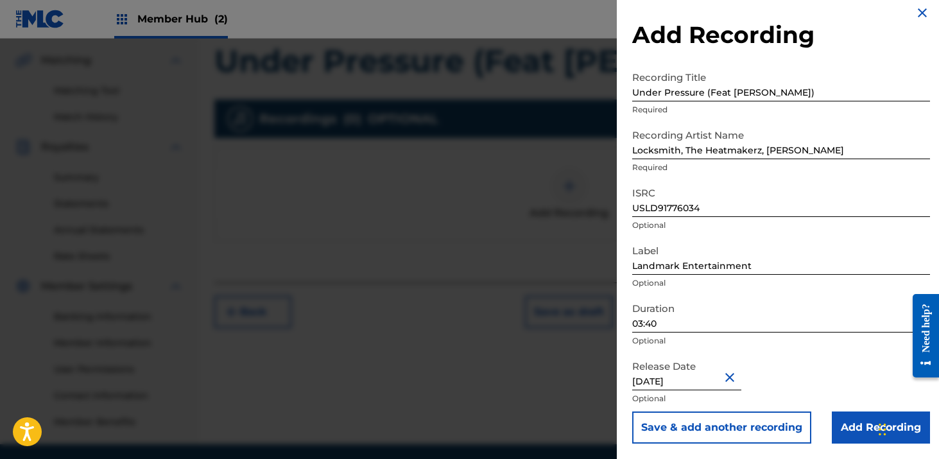
scroll to position [337, 0]
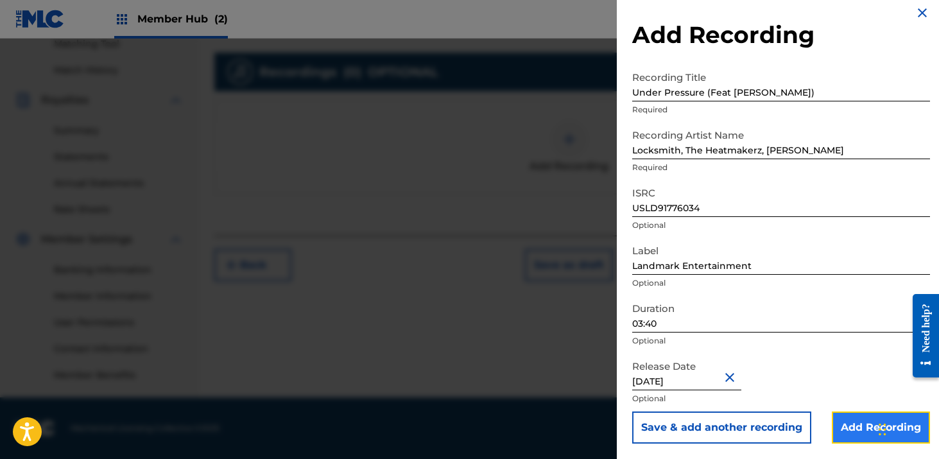
click at [871, 427] on input "Add Recording" at bounding box center [881, 427] width 98 height 32
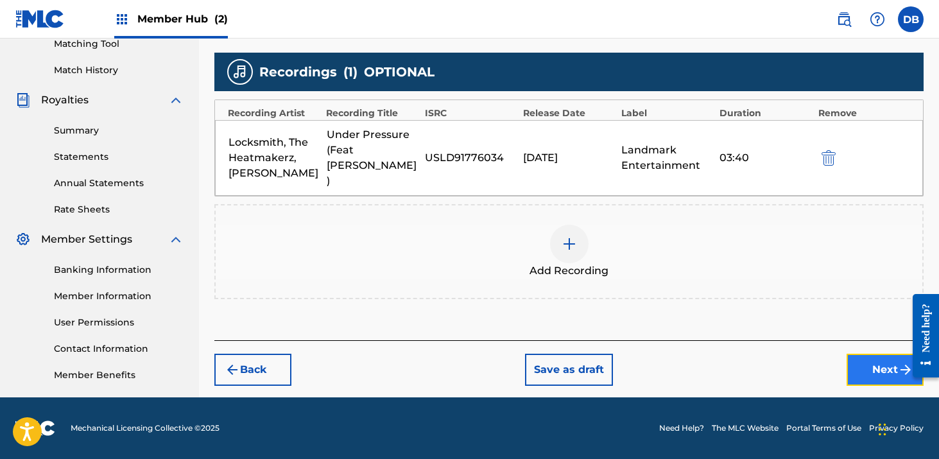
click at [868, 362] on button "Next" at bounding box center [885, 370] width 77 height 32
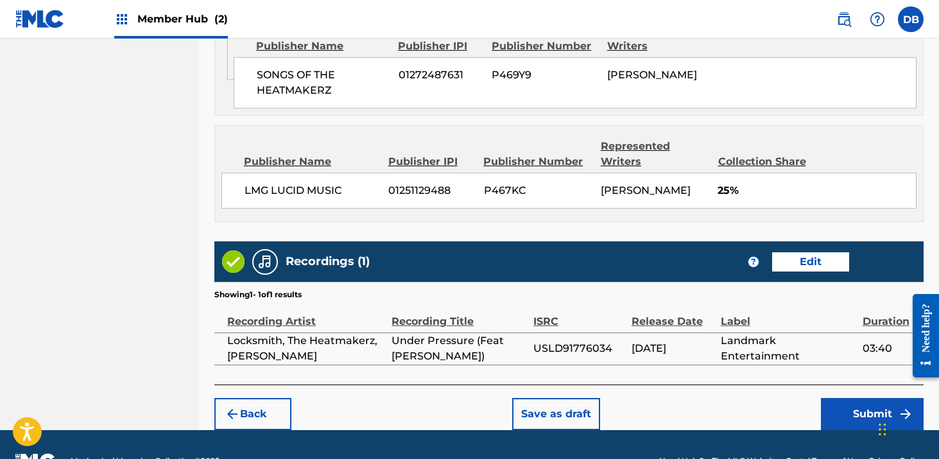
scroll to position [860, 0]
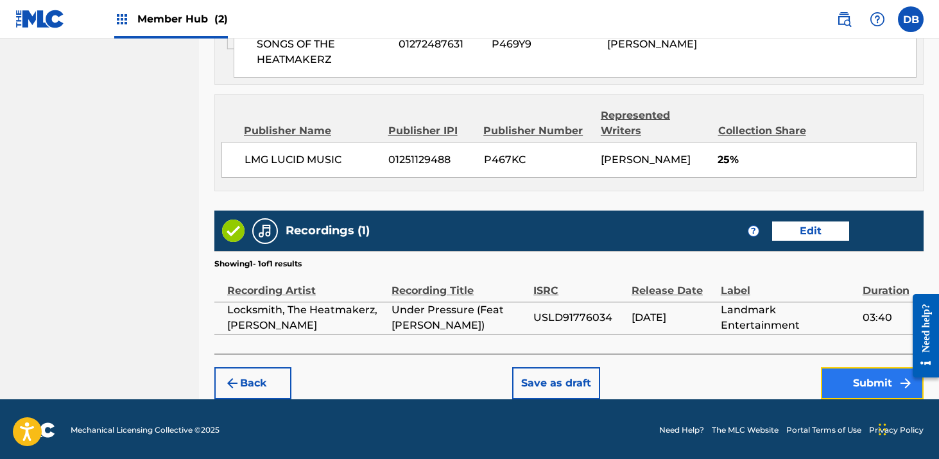
click at [865, 399] on button "Submit" at bounding box center [872, 383] width 103 height 32
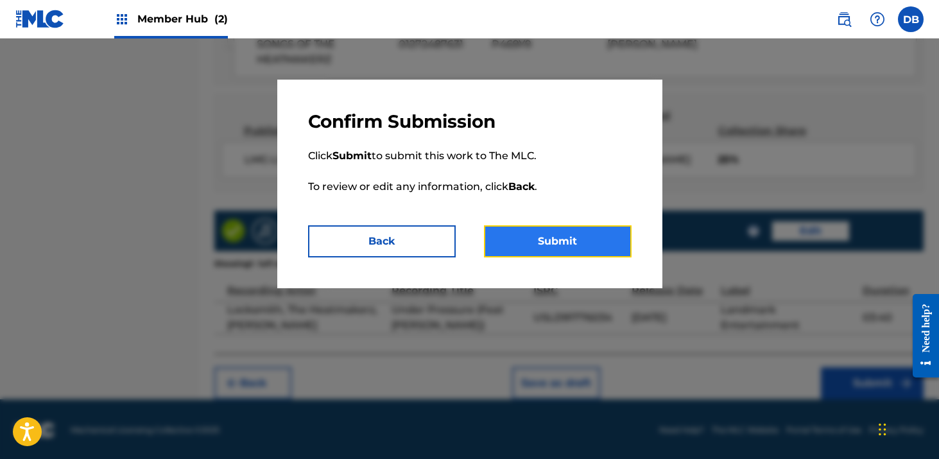
click at [592, 248] on button "Submit" at bounding box center [558, 241] width 148 height 32
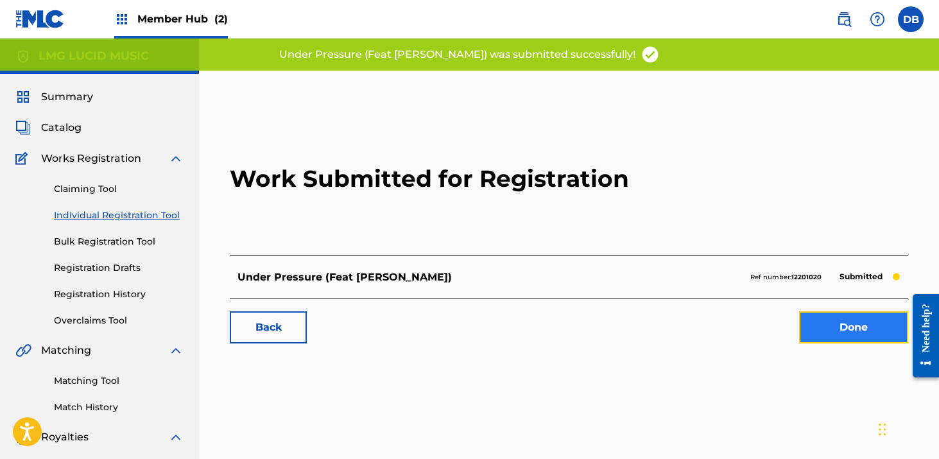
click at [846, 316] on link "Done" at bounding box center [853, 327] width 109 height 32
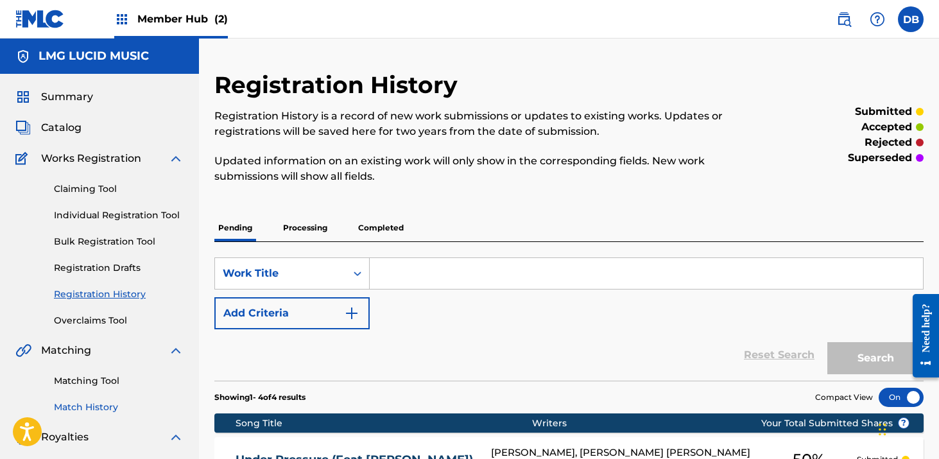
click at [96, 402] on link "Match History" at bounding box center [119, 407] width 130 height 13
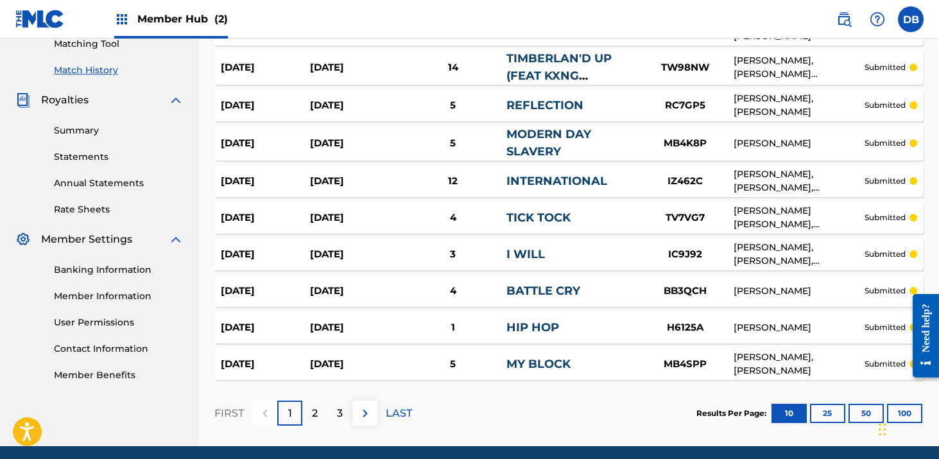
scroll to position [386, 0]
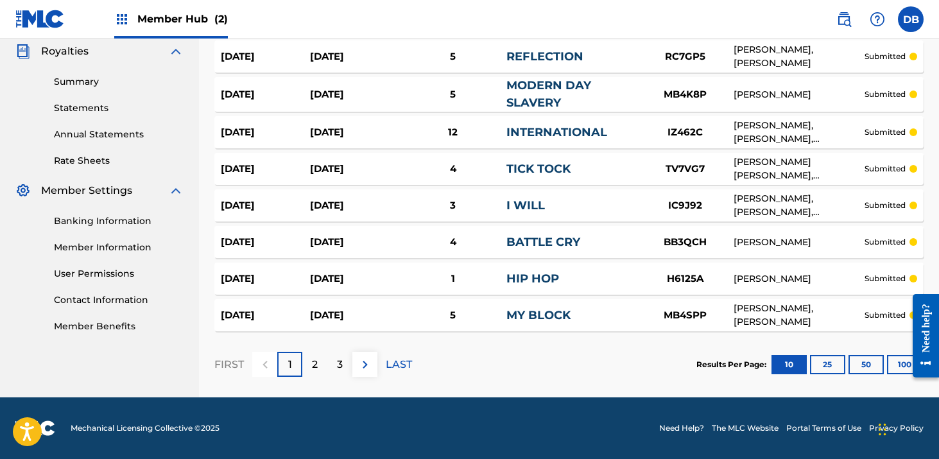
click at [909, 361] on div at bounding box center [921, 335] width 36 height 103
click at [901, 364] on button "100" at bounding box center [904, 364] width 35 height 19
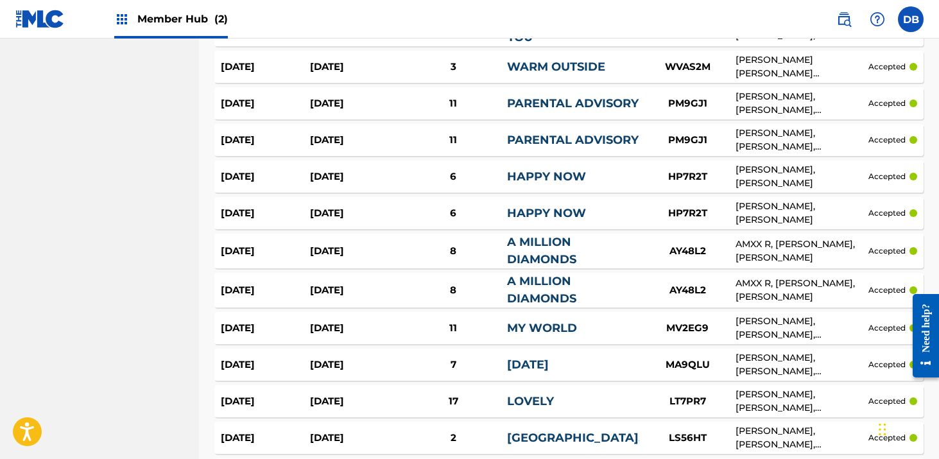
scroll to position [1580, 0]
